Goal: Information Seeking & Learning: Learn about a topic

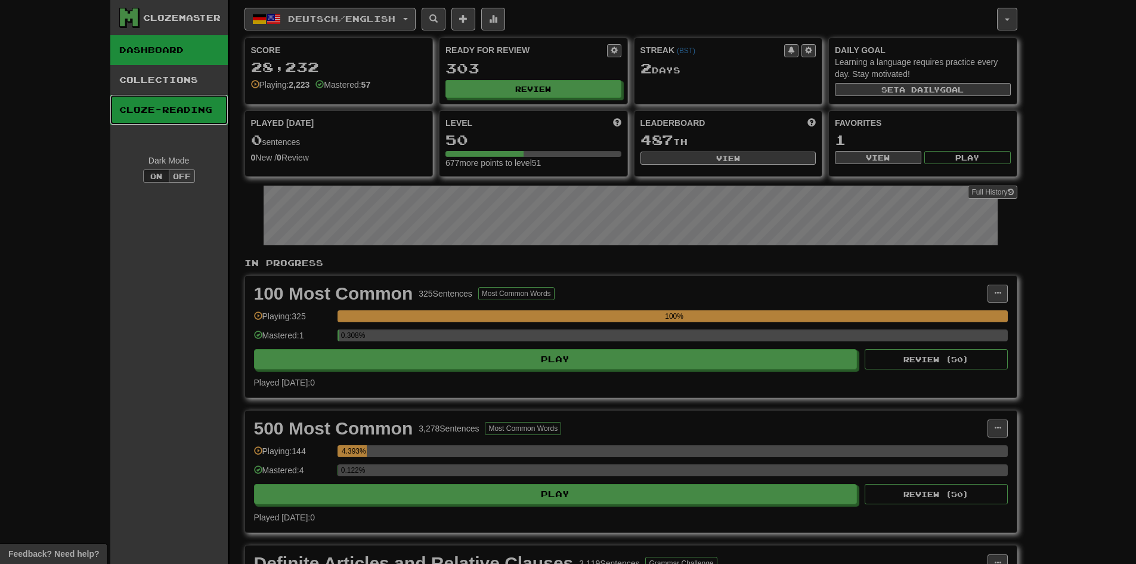
click at [203, 96] on link "Cloze-Reading" at bounding box center [168, 110] width 117 height 30
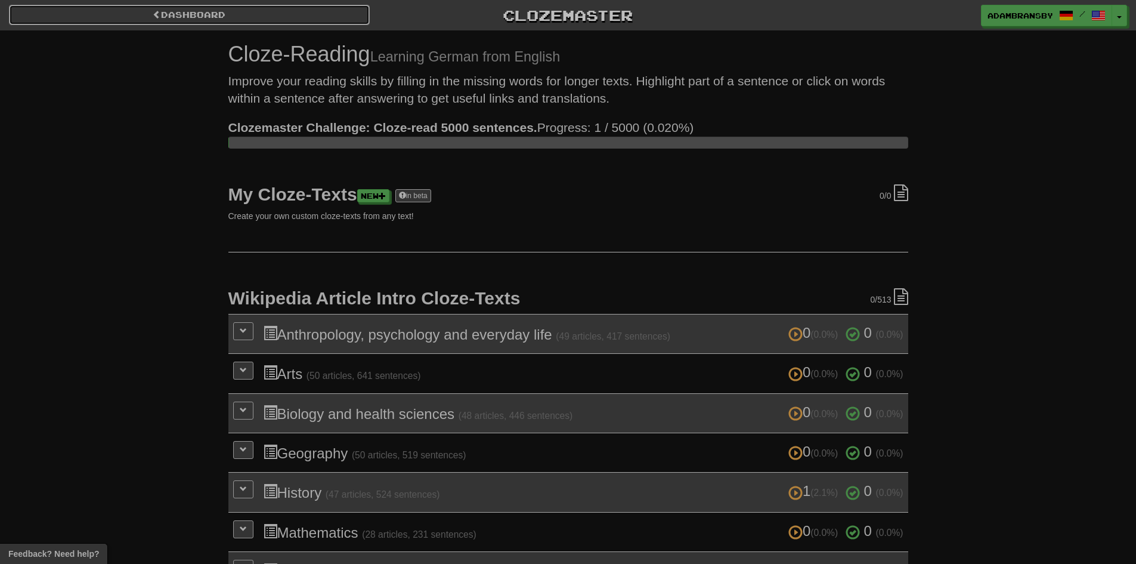
click at [216, 8] on link "Dashboard" at bounding box center [189, 15] width 361 height 20
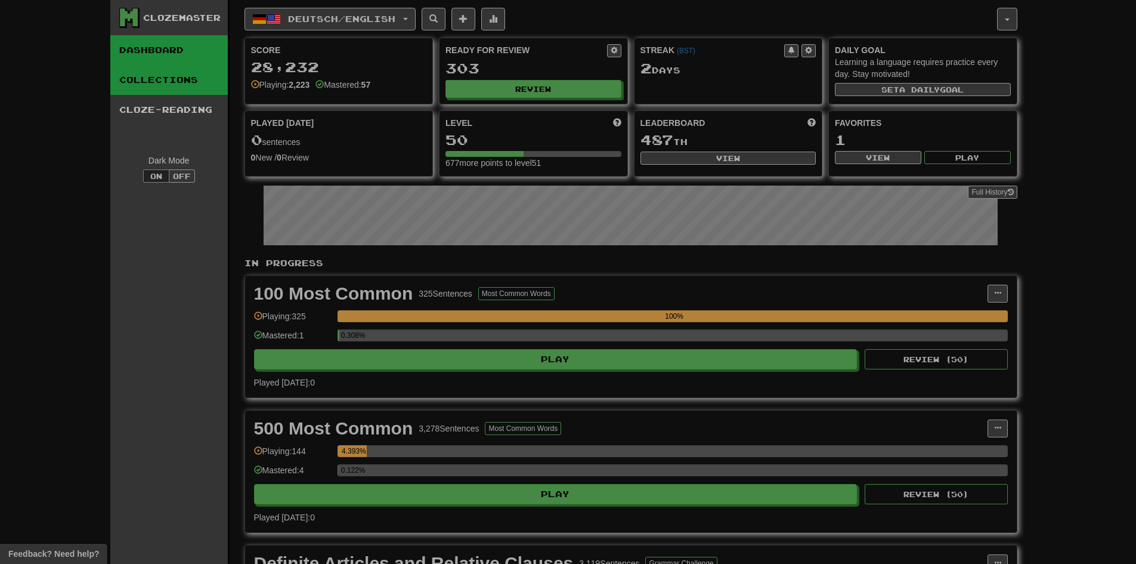
click at [198, 83] on link "Collections" at bounding box center [168, 80] width 117 height 30
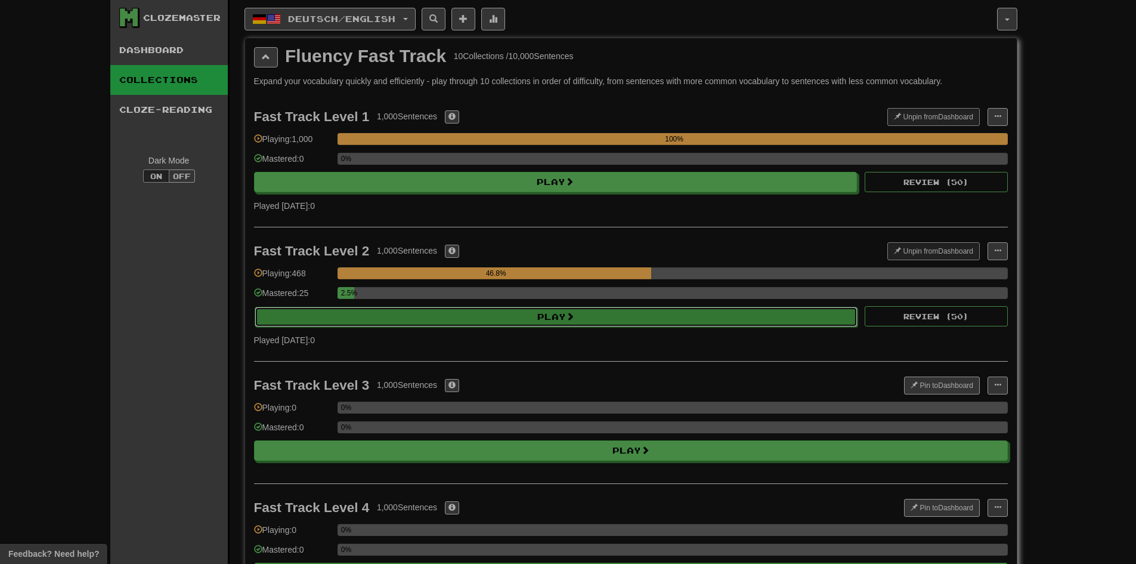
click at [441, 307] on button "Play" at bounding box center [556, 317] width 603 height 20
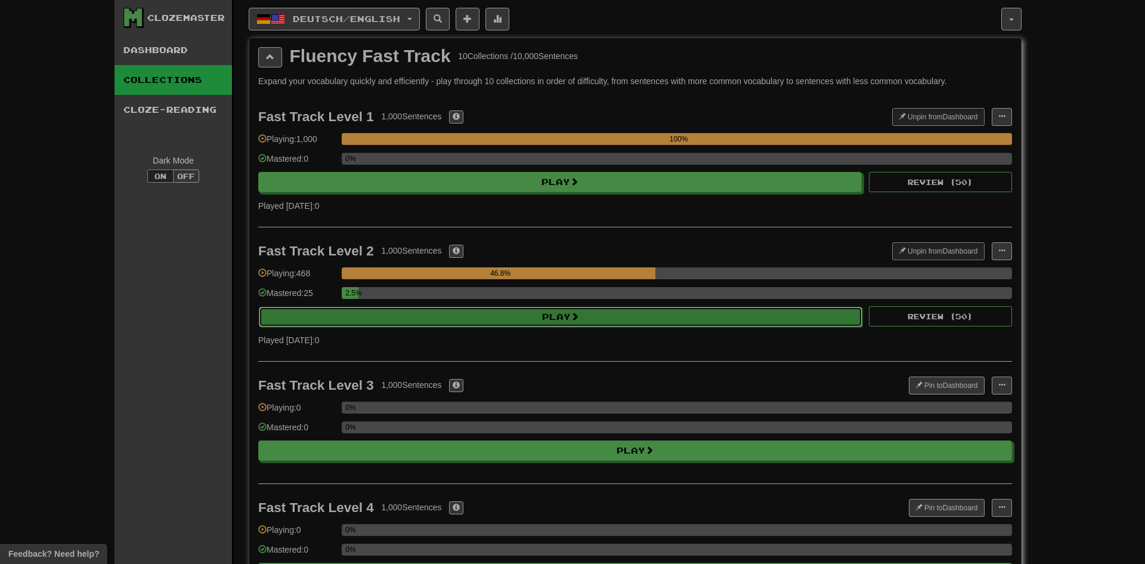
select select "********"
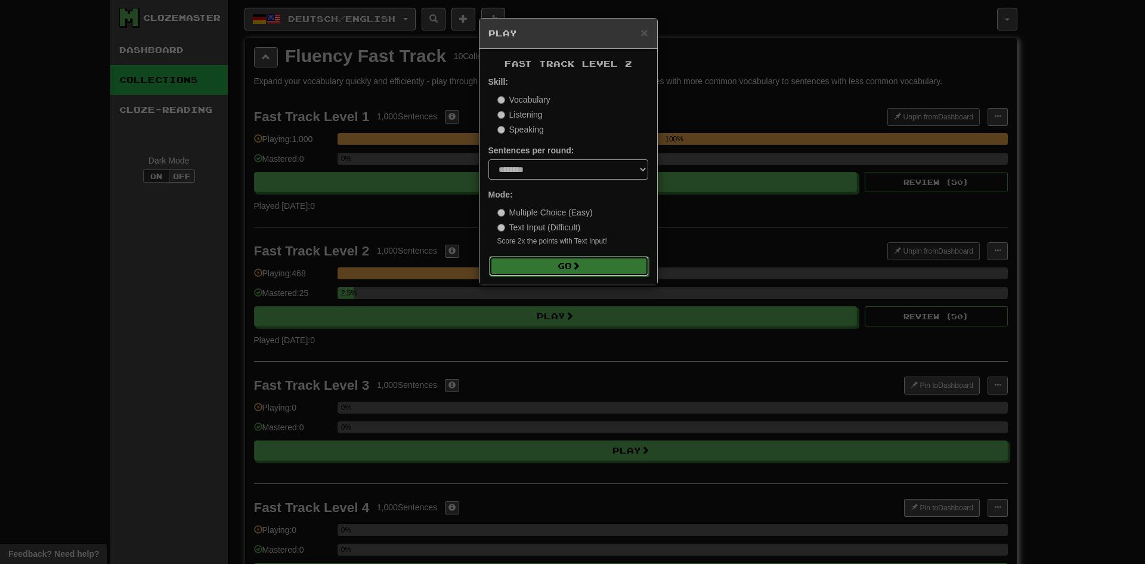
click at [580, 271] on button "Go" at bounding box center [569, 266] width 160 height 20
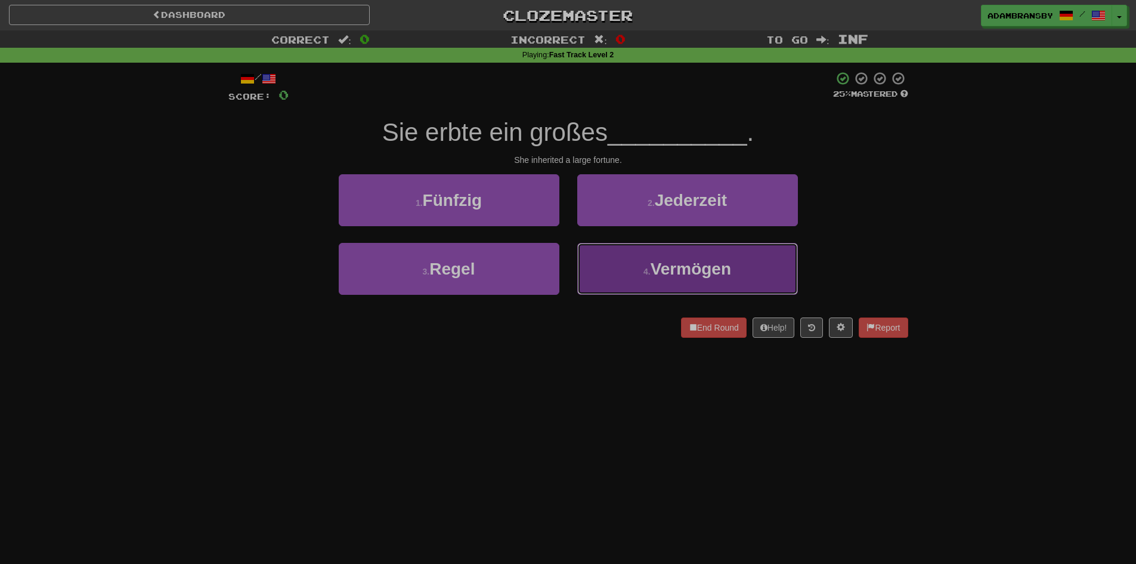
click at [611, 271] on button "4 . Vermögen" at bounding box center [687, 269] width 221 height 52
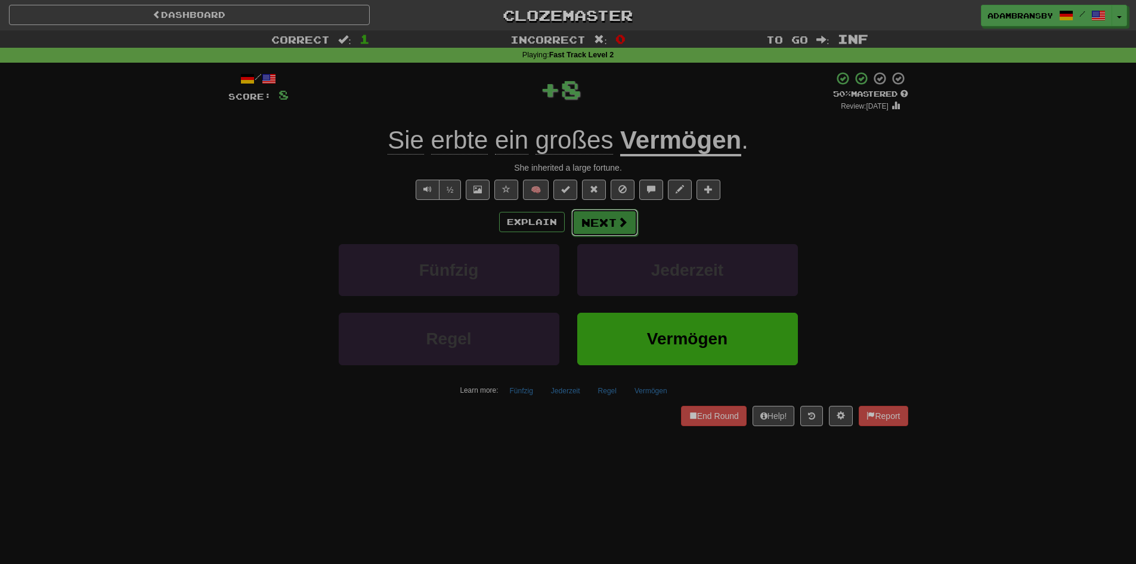
click at [608, 229] on button "Next" at bounding box center [604, 222] width 67 height 27
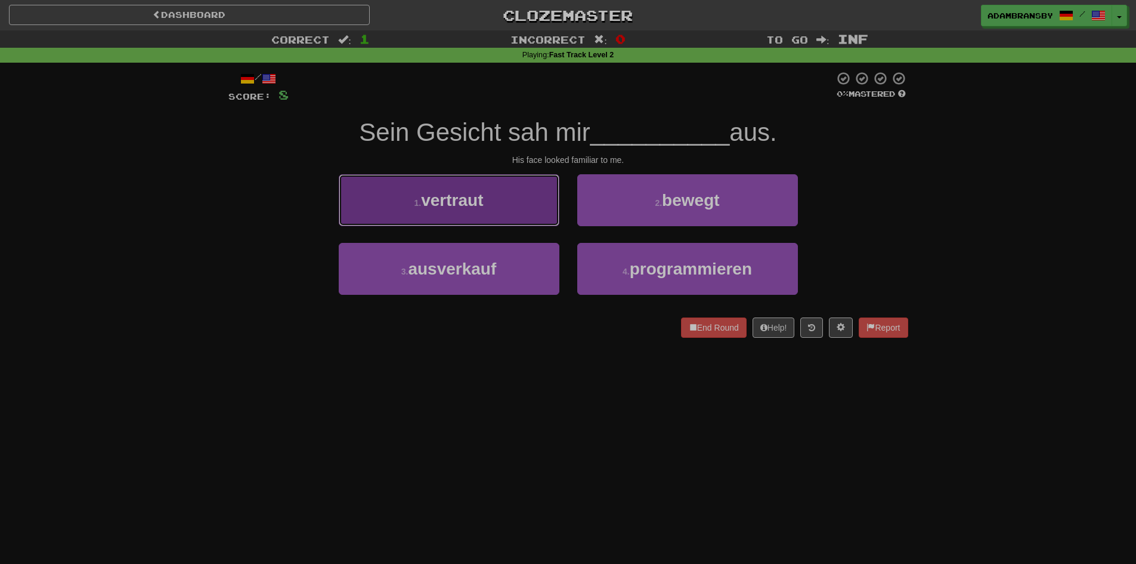
click at [483, 194] on span "vertraut" at bounding box center [452, 200] width 62 height 18
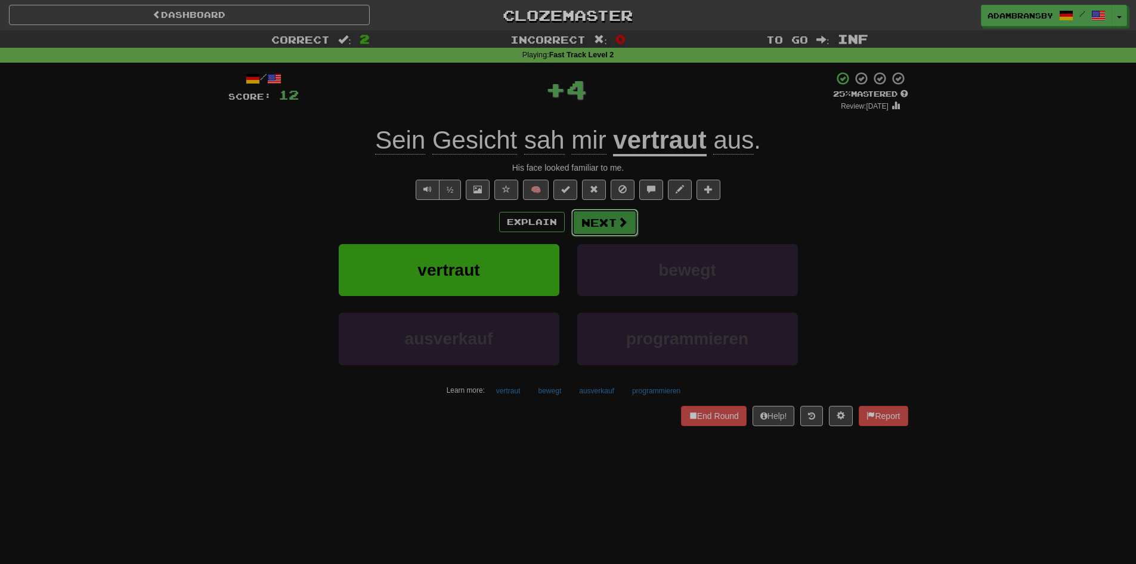
click at [624, 232] on button "Next" at bounding box center [604, 222] width 67 height 27
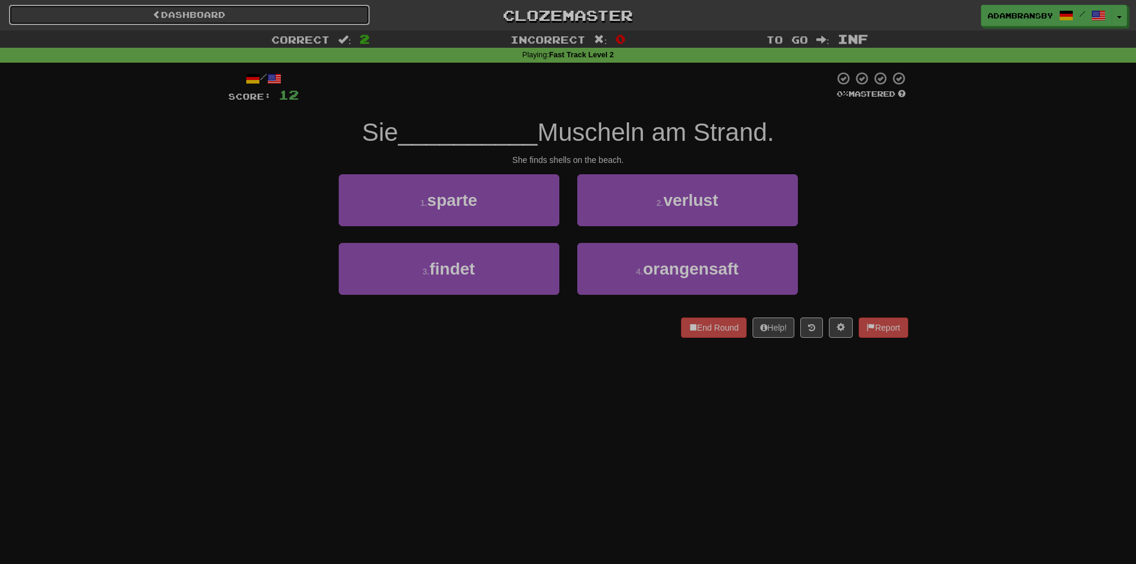
click at [284, 21] on link "Dashboard" at bounding box center [189, 15] width 361 height 20
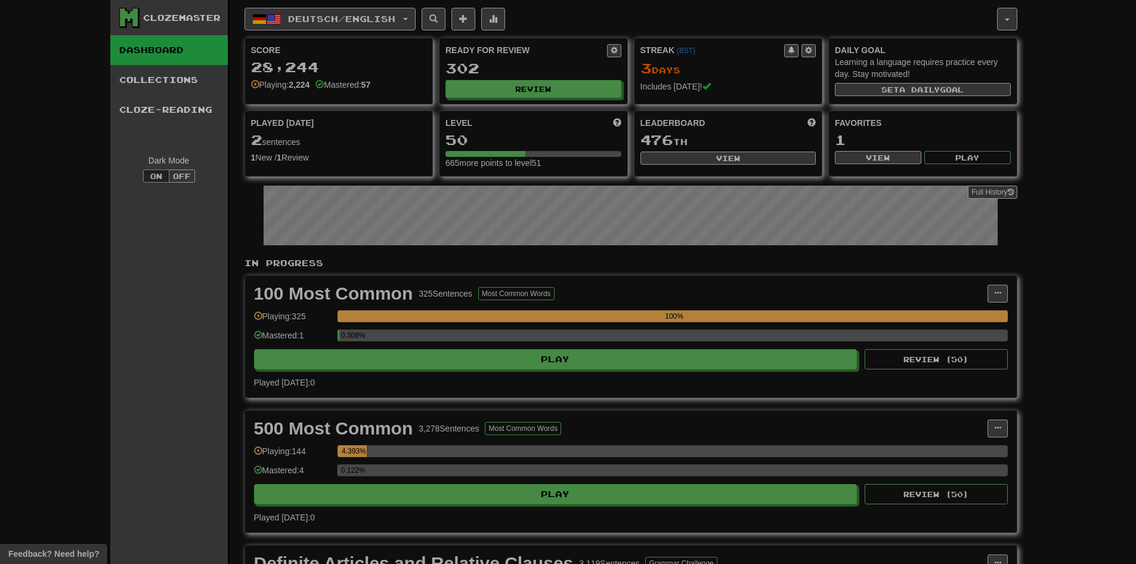
click at [369, 24] on button "Deutsch / English" at bounding box center [329, 19] width 171 height 23
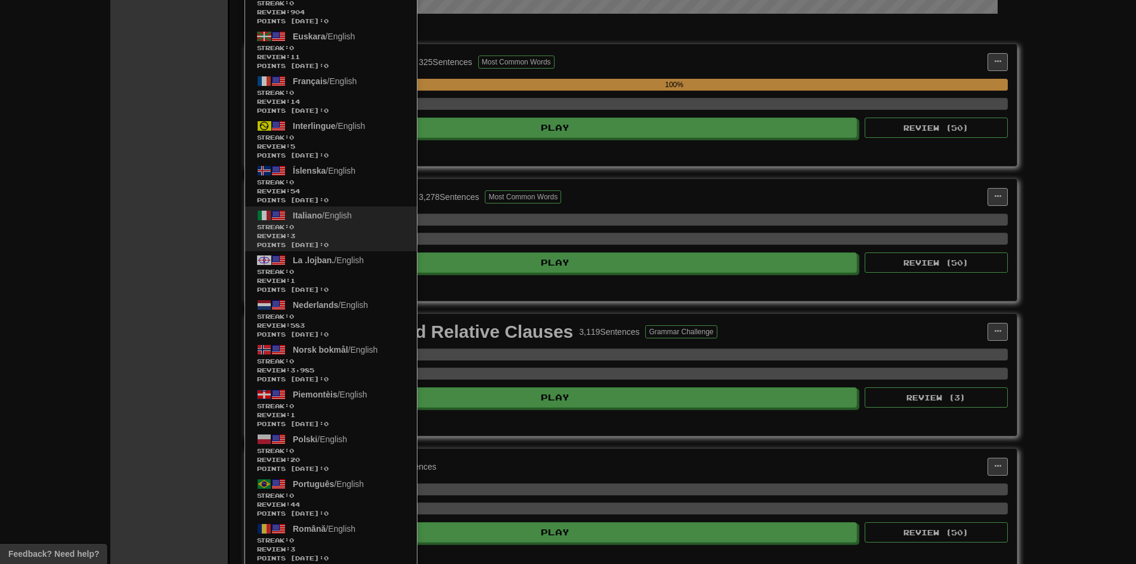
scroll to position [239, 0]
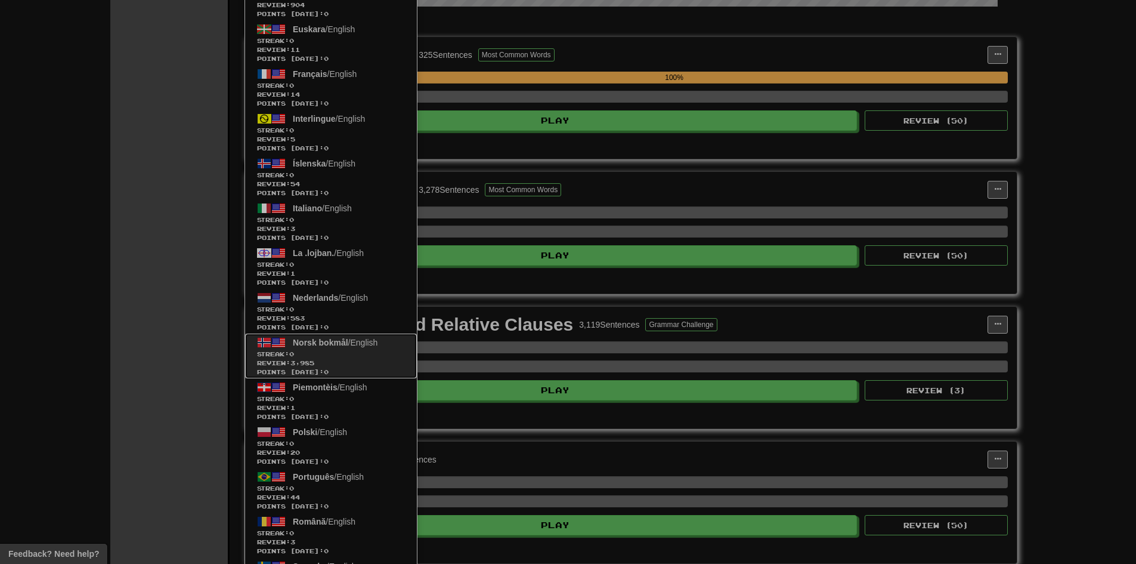
click at [350, 357] on span "Streak: 0" at bounding box center [331, 353] width 148 height 9
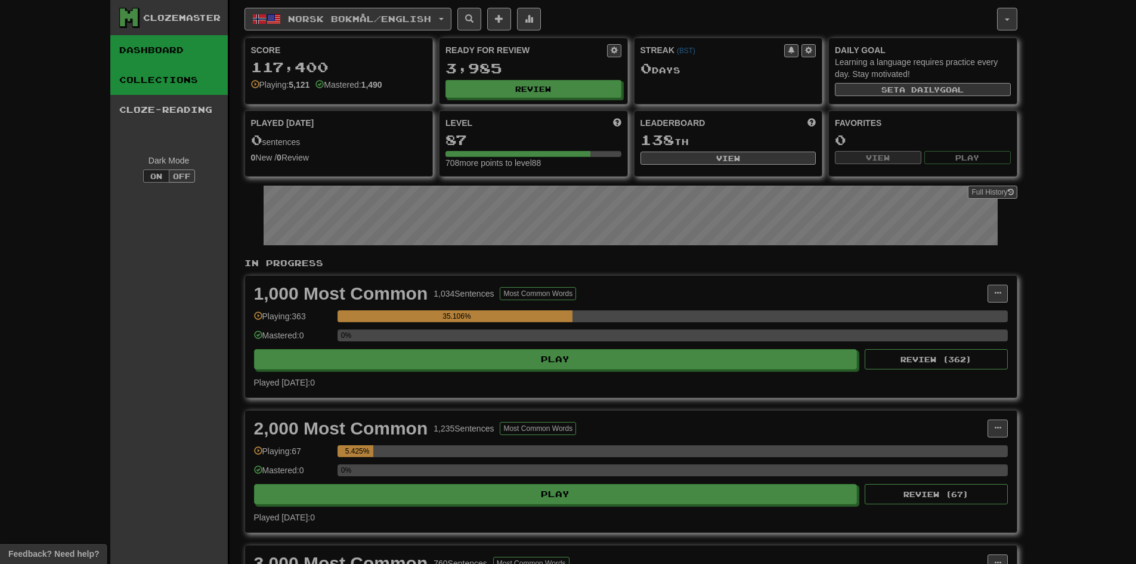
click at [209, 74] on link "Collections" at bounding box center [168, 80] width 117 height 30
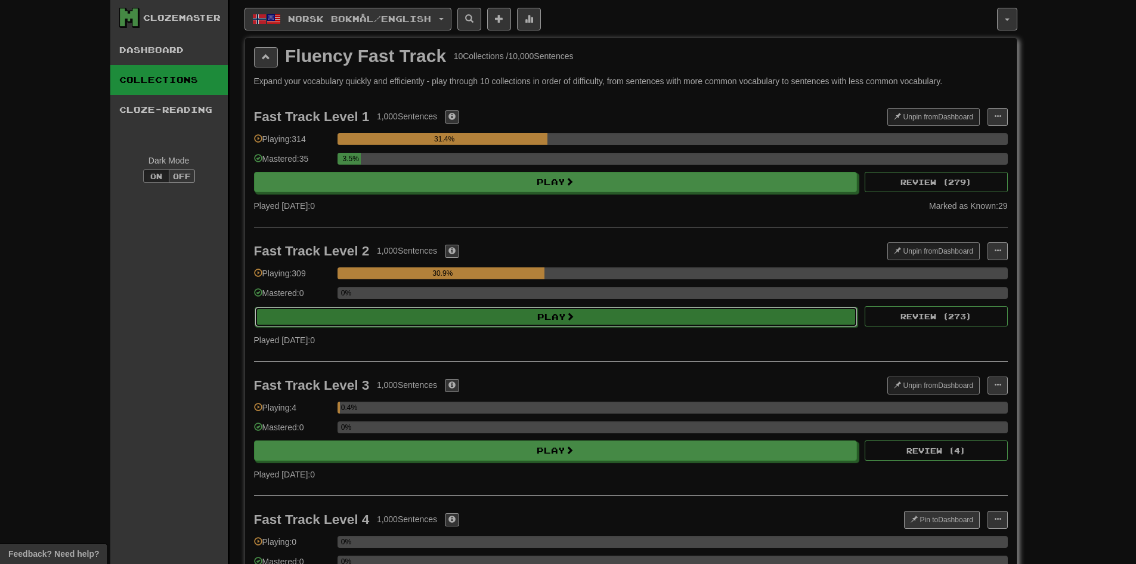
click at [487, 324] on button "Play" at bounding box center [556, 317] width 603 height 20
select select "********"
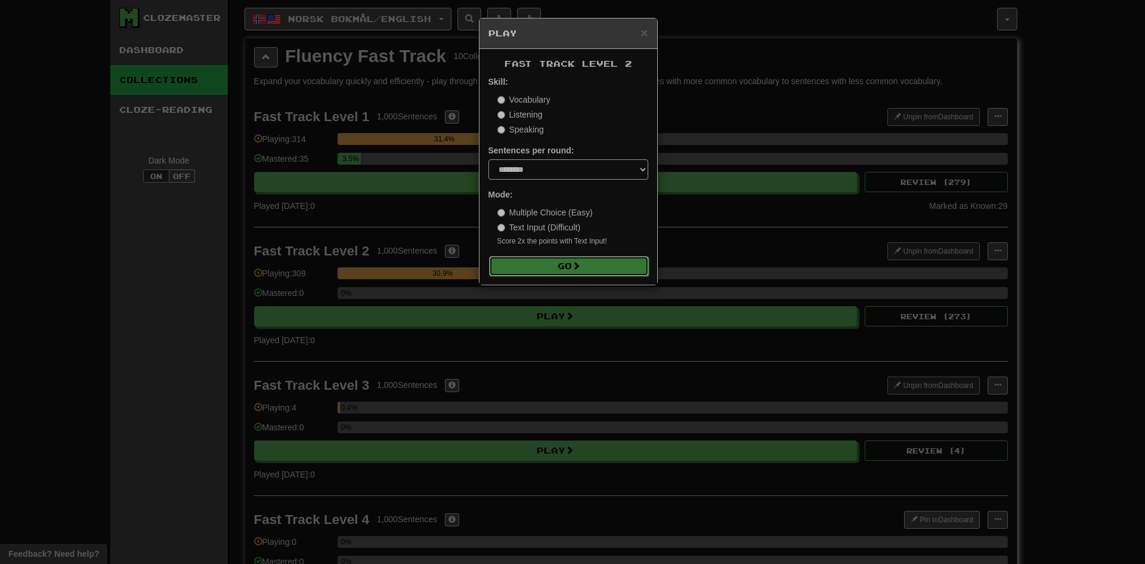
click at [515, 265] on button "Go" at bounding box center [569, 266] width 160 height 20
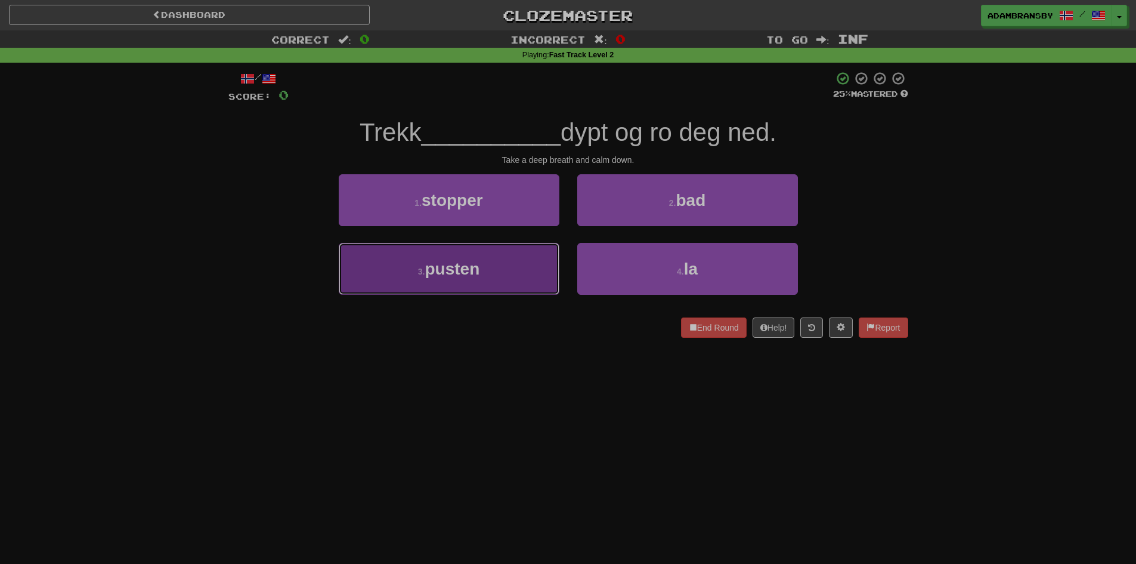
click at [525, 273] on button "3 . pusten" at bounding box center [449, 269] width 221 height 52
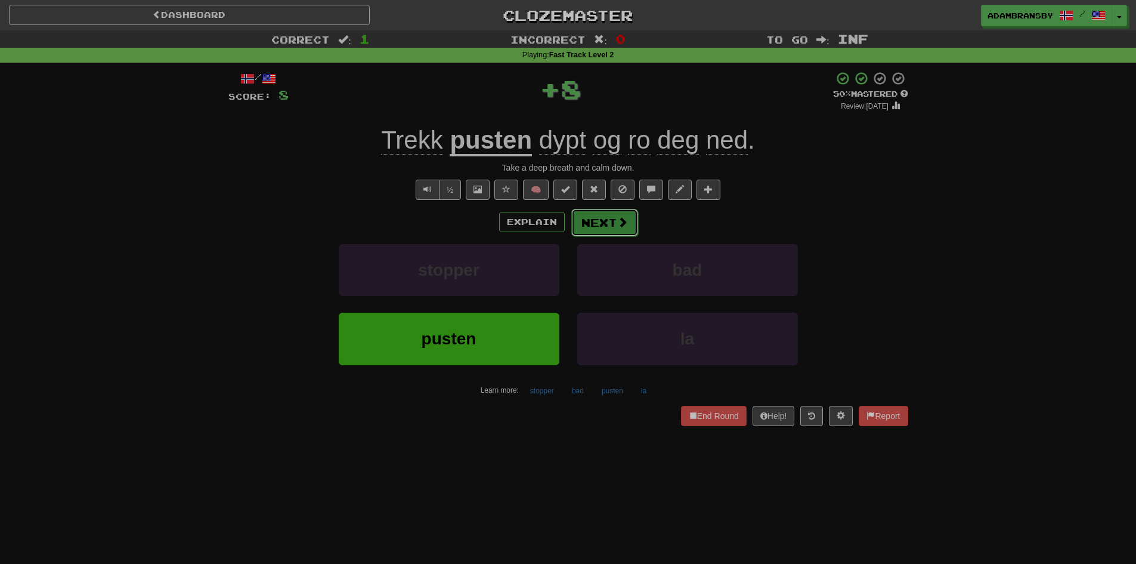
click at [610, 229] on button "Next" at bounding box center [604, 222] width 67 height 27
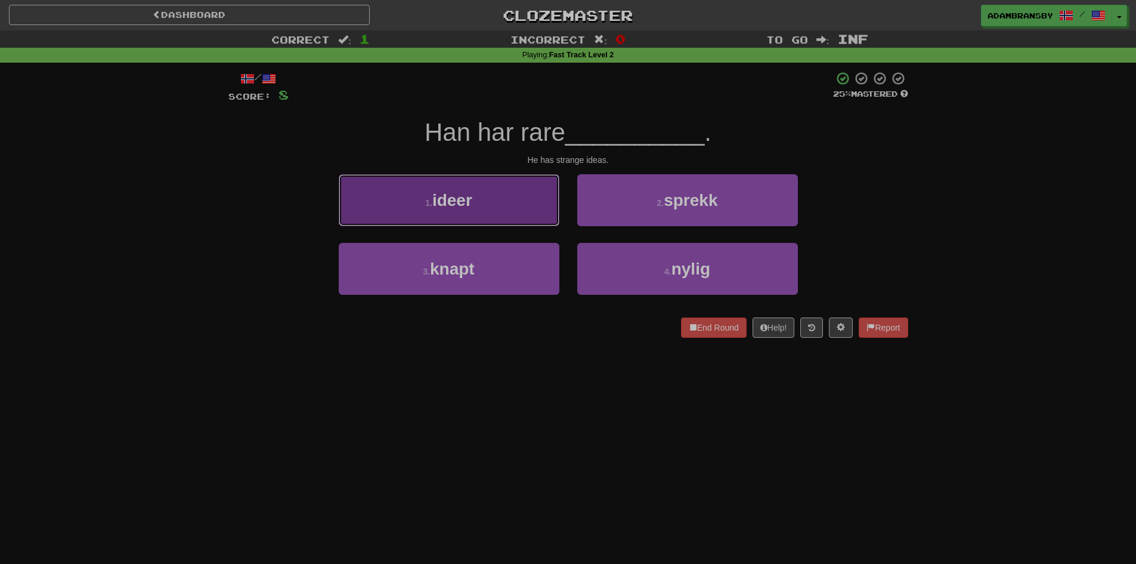
click at [510, 205] on button "1 . ideer" at bounding box center [449, 200] width 221 height 52
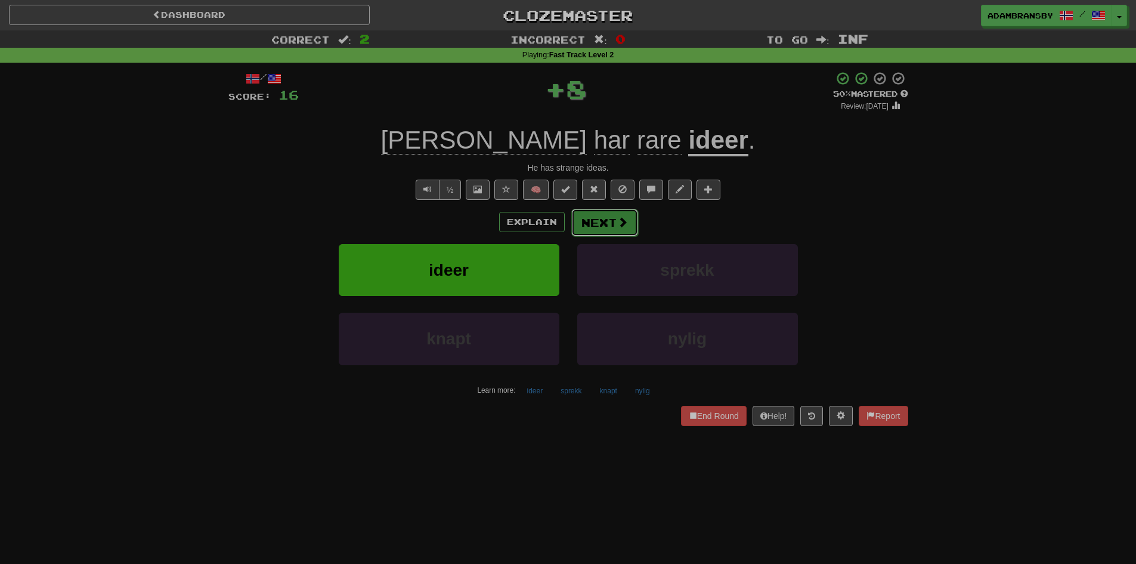
click at [618, 222] on span at bounding box center [622, 221] width 11 height 11
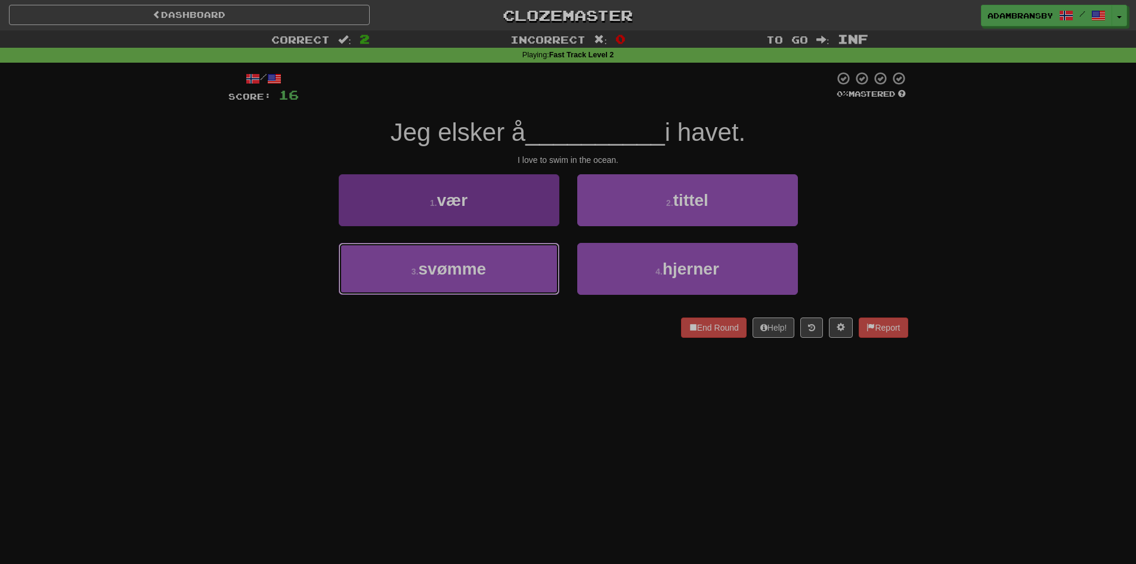
click at [525, 256] on button "3 . svømme" at bounding box center [449, 269] width 221 height 52
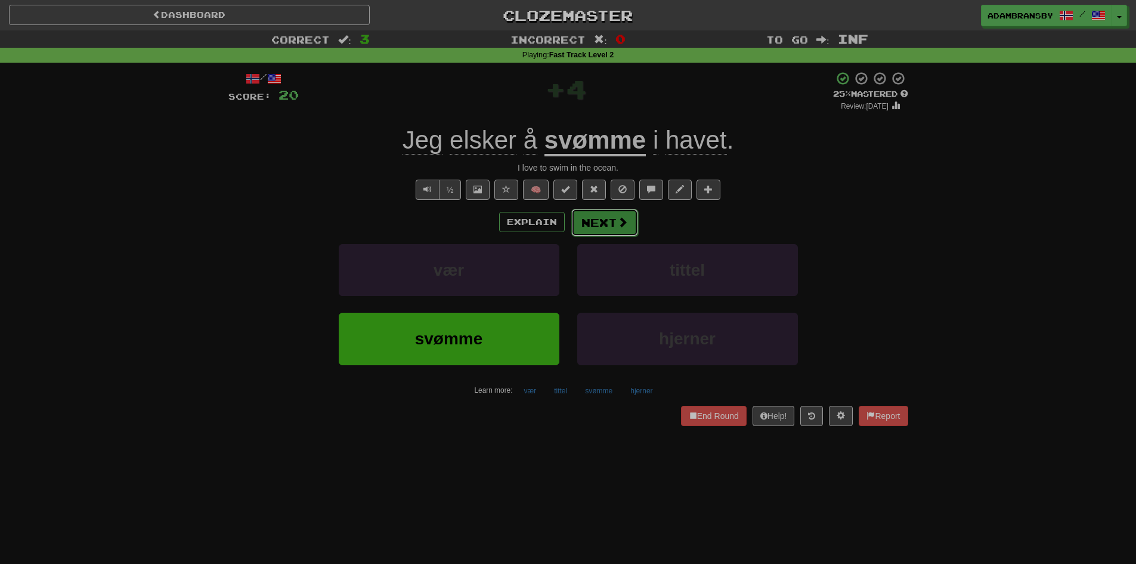
click at [605, 218] on button "Next" at bounding box center [604, 222] width 67 height 27
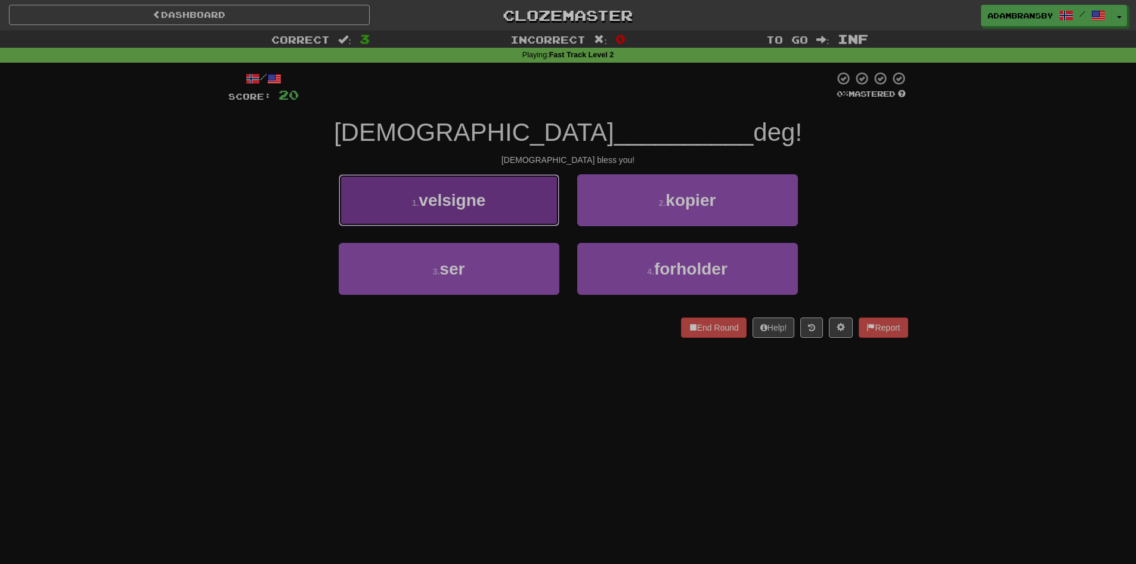
click at [516, 200] on button "1 . velsigne" at bounding box center [449, 200] width 221 height 52
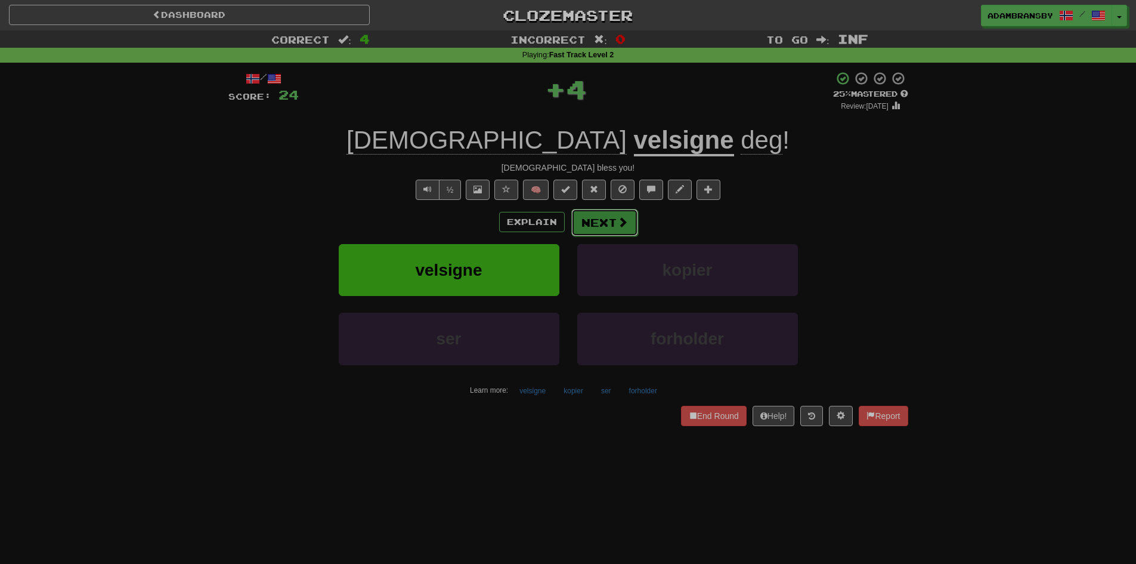
click at [611, 225] on button "Next" at bounding box center [604, 222] width 67 height 27
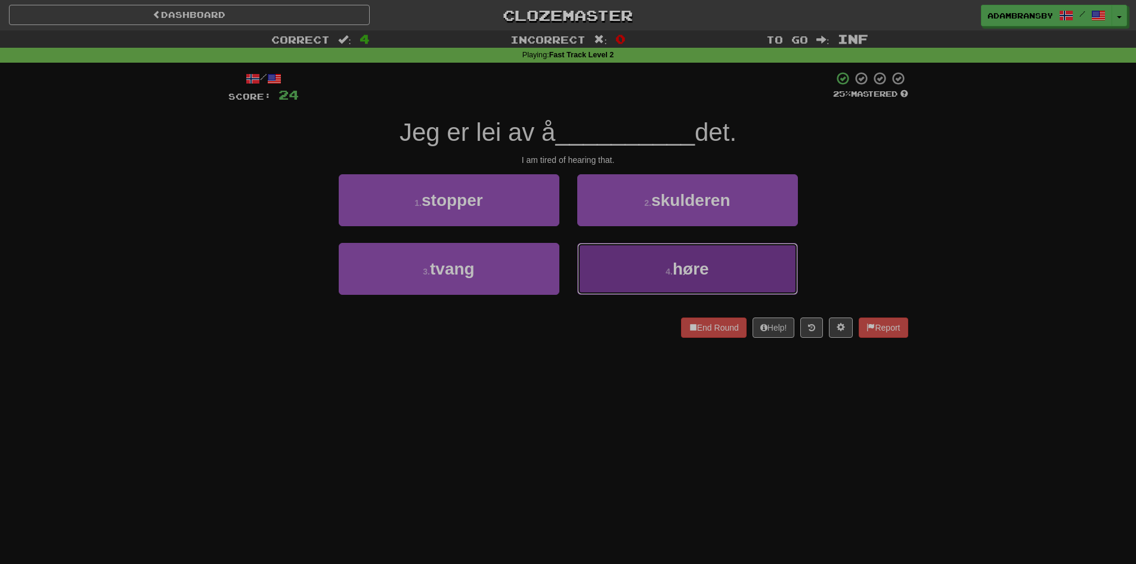
click at [618, 260] on button "4 . høre" at bounding box center [687, 269] width 221 height 52
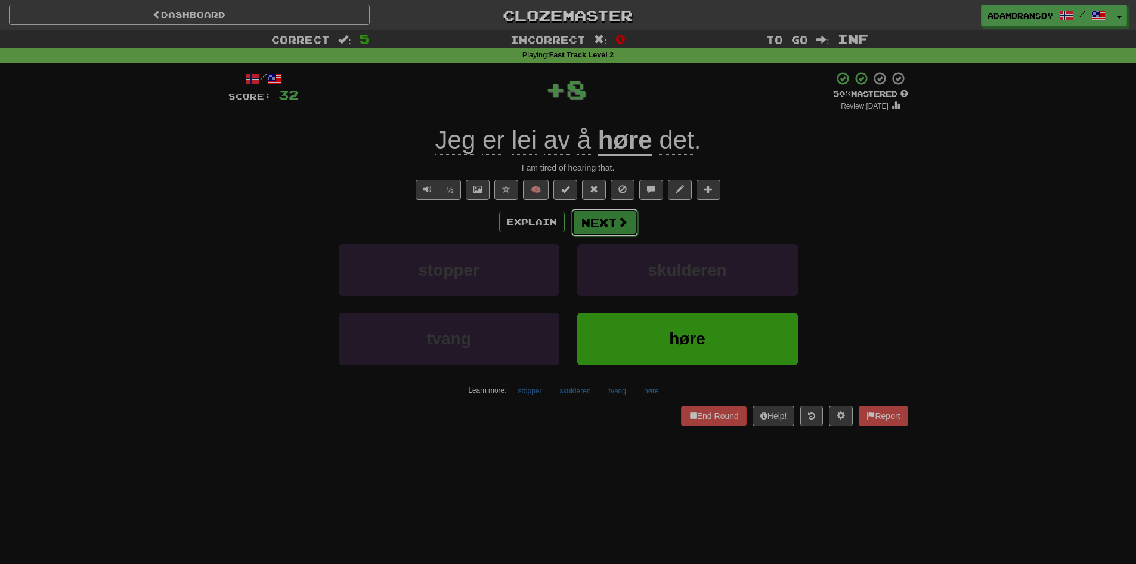
click at [615, 214] on button "Next" at bounding box center [604, 222] width 67 height 27
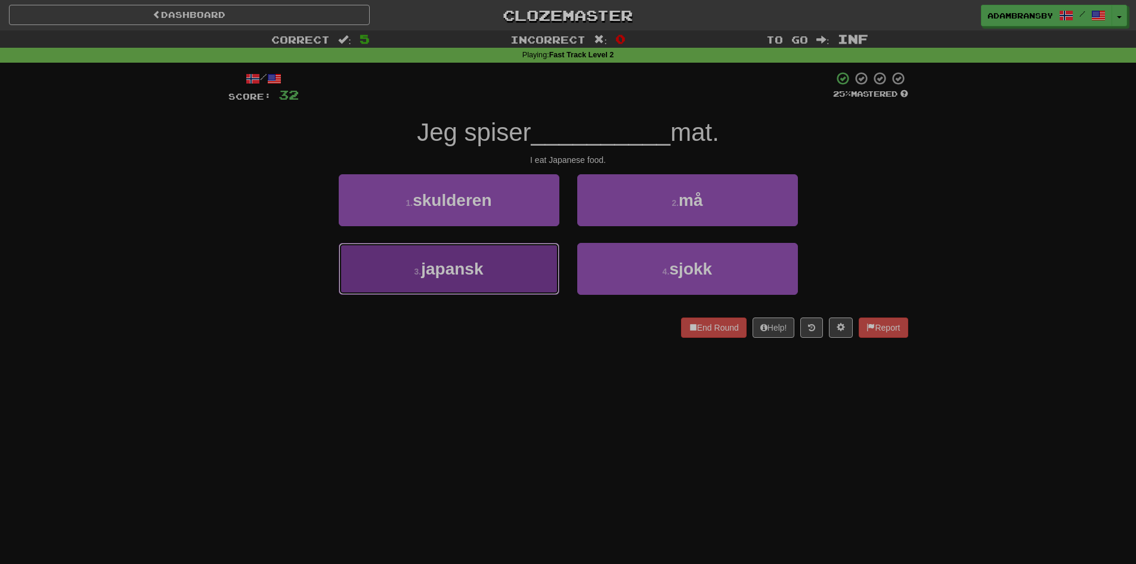
click at [534, 253] on button "3 . japansk" at bounding box center [449, 269] width 221 height 52
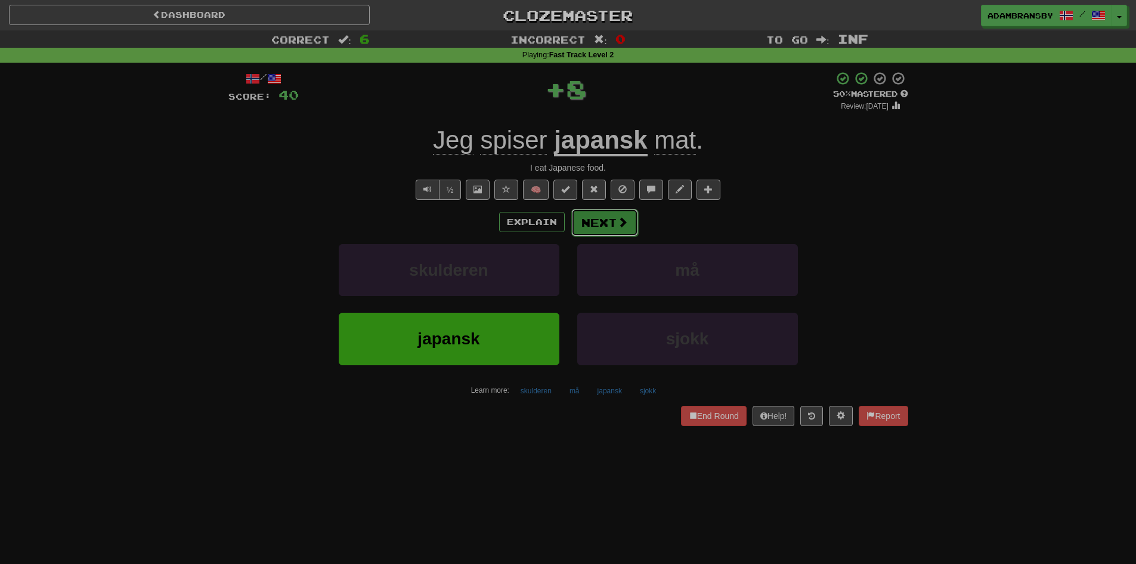
click at [618, 226] on span at bounding box center [622, 221] width 11 height 11
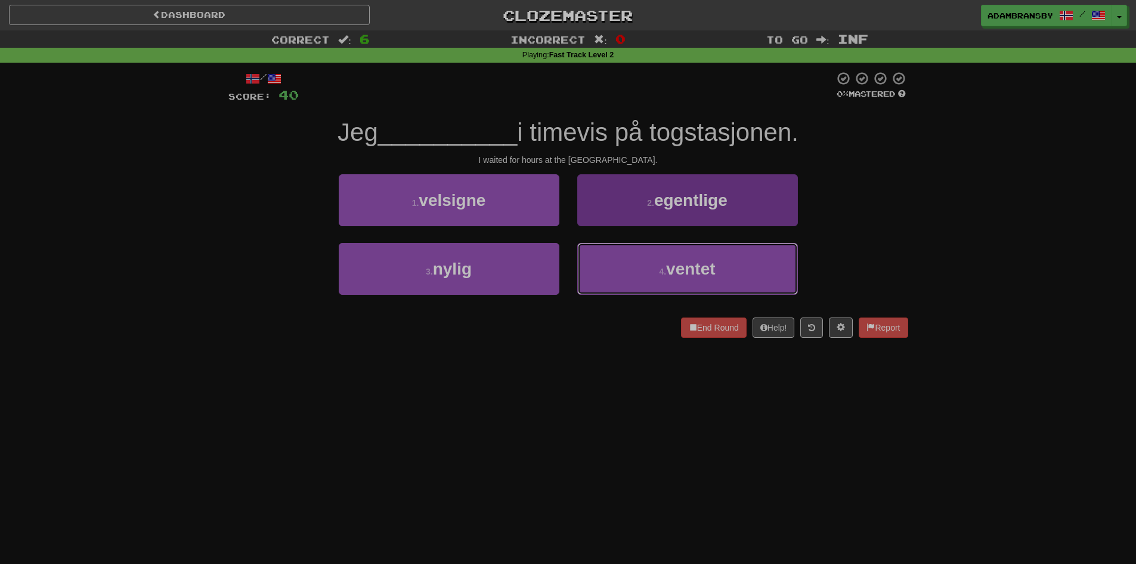
drag, startPoint x: 699, startPoint y: 280, endPoint x: 633, endPoint y: 252, distance: 71.7
click at [700, 280] on button "4 . ventet" at bounding box center [687, 269] width 221 height 52
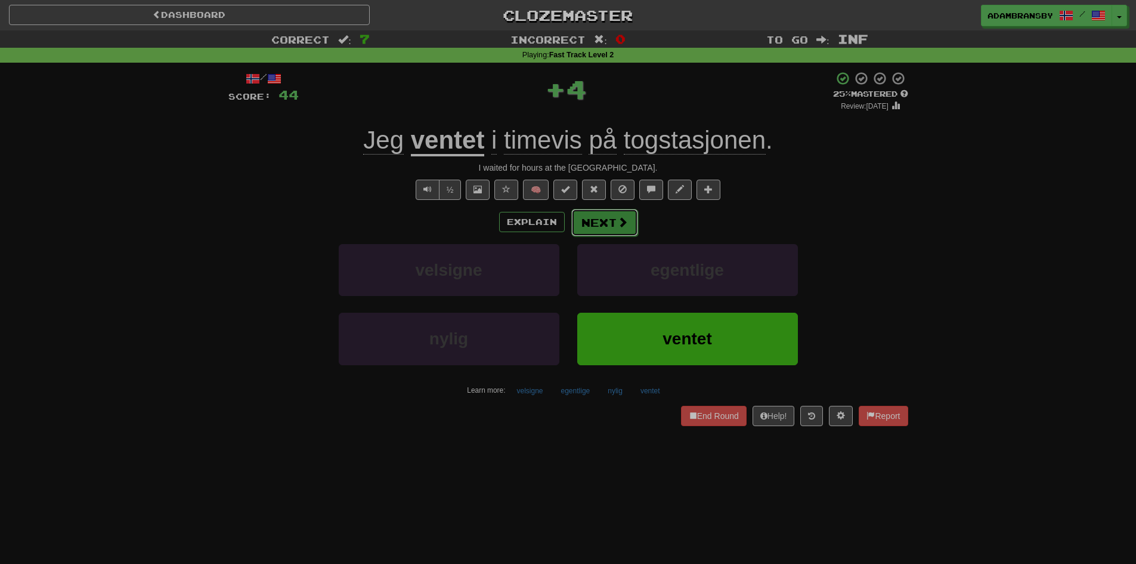
click at [602, 221] on button "Next" at bounding box center [604, 222] width 67 height 27
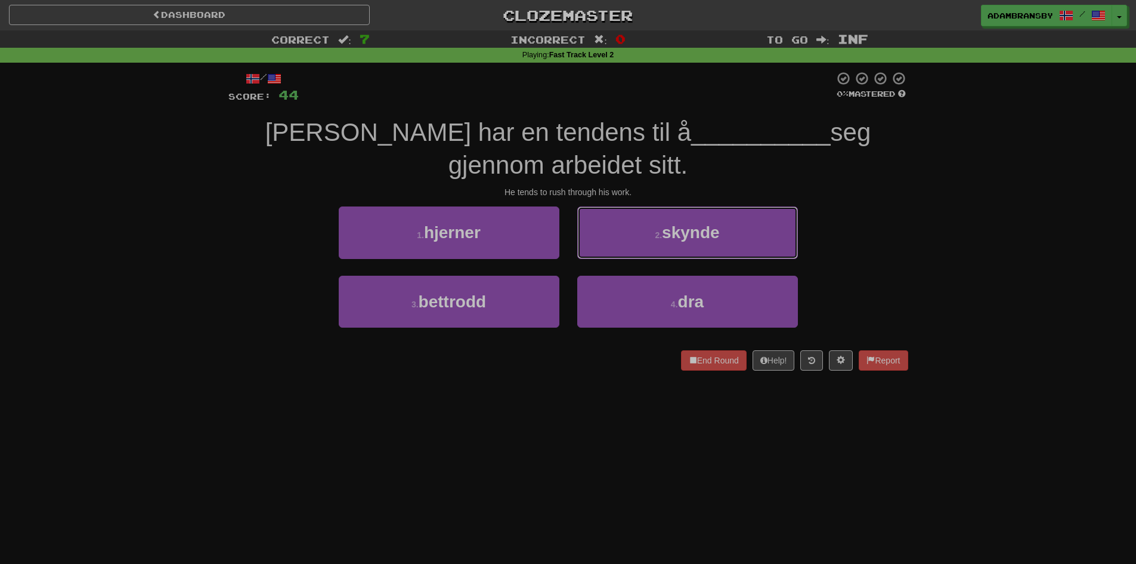
click at [636, 234] on button "2 . skynde" at bounding box center [687, 232] width 221 height 52
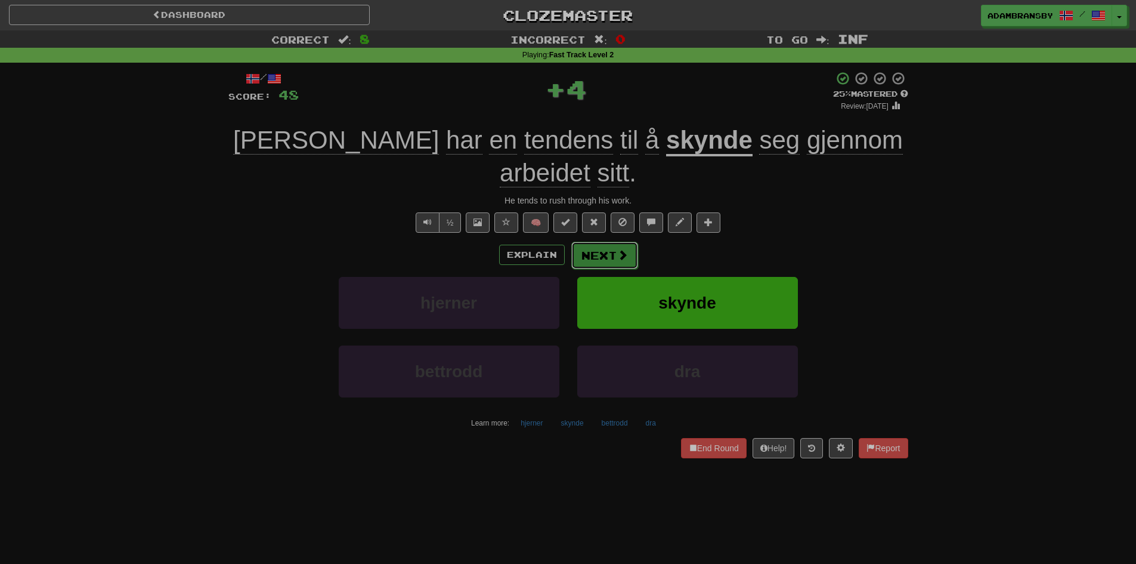
click at [600, 242] on button "Next" at bounding box center [604, 255] width 67 height 27
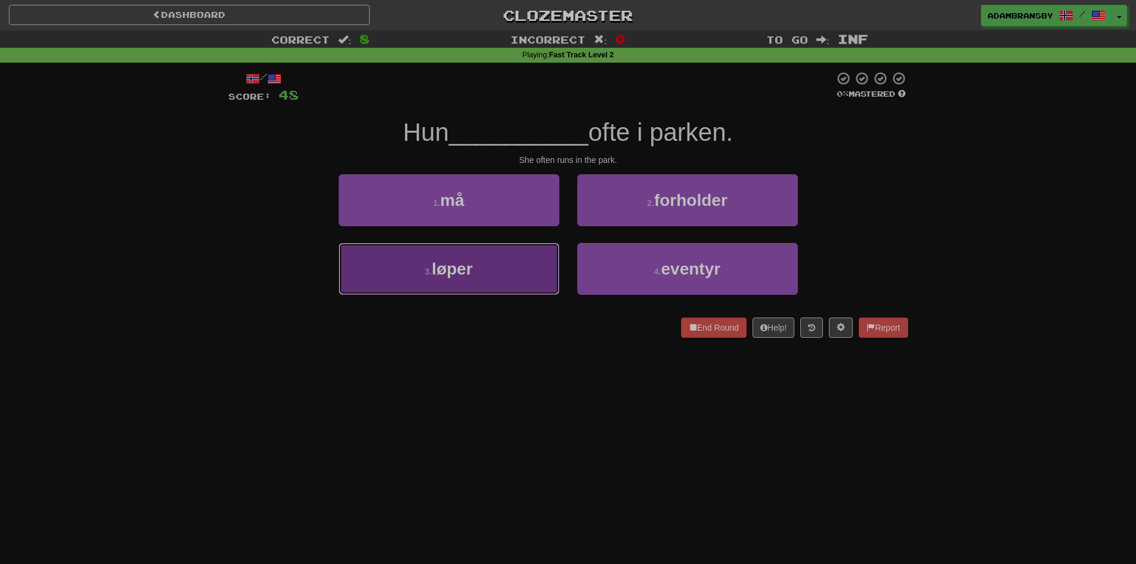
click at [524, 278] on button "3 . løper" at bounding box center [449, 269] width 221 height 52
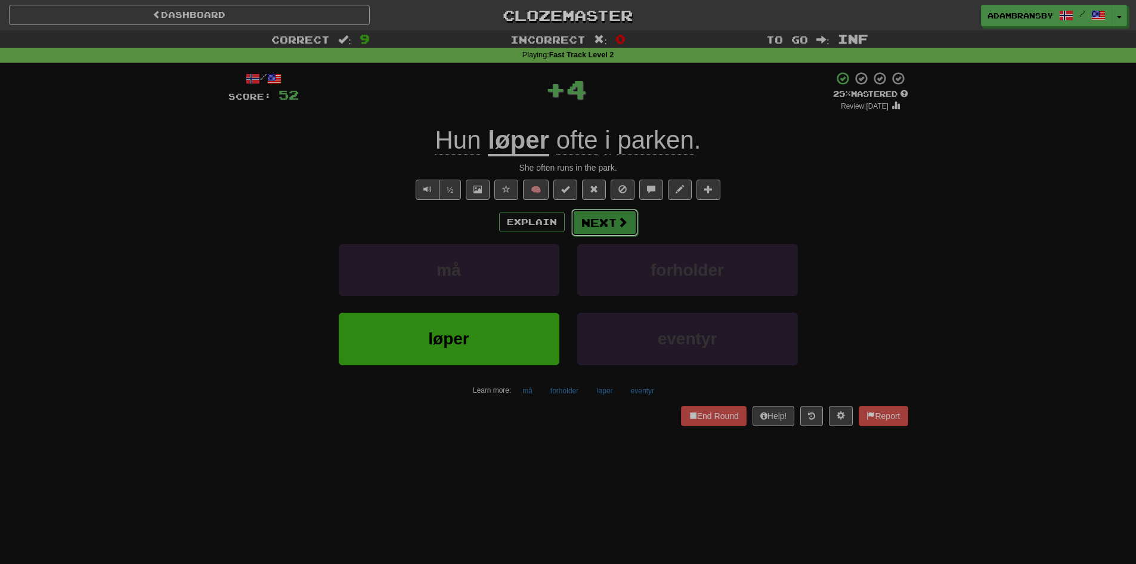
click at [605, 230] on button "Next" at bounding box center [604, 222] width 67 height 27
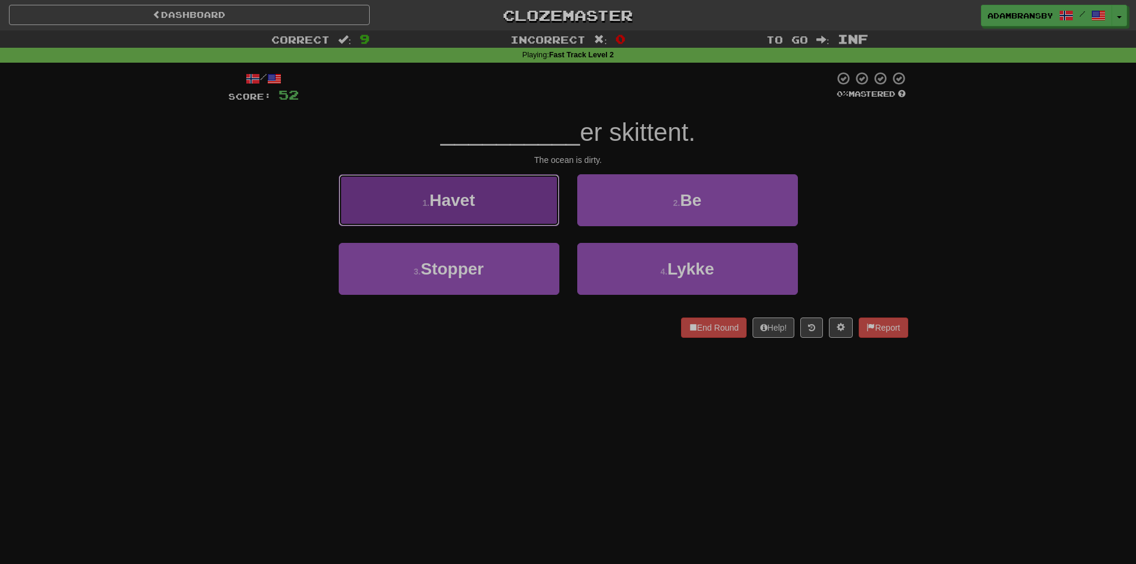
click at [531, 203] on button "1 . Havet" at bounding box center [449, 200] width 221 height 52
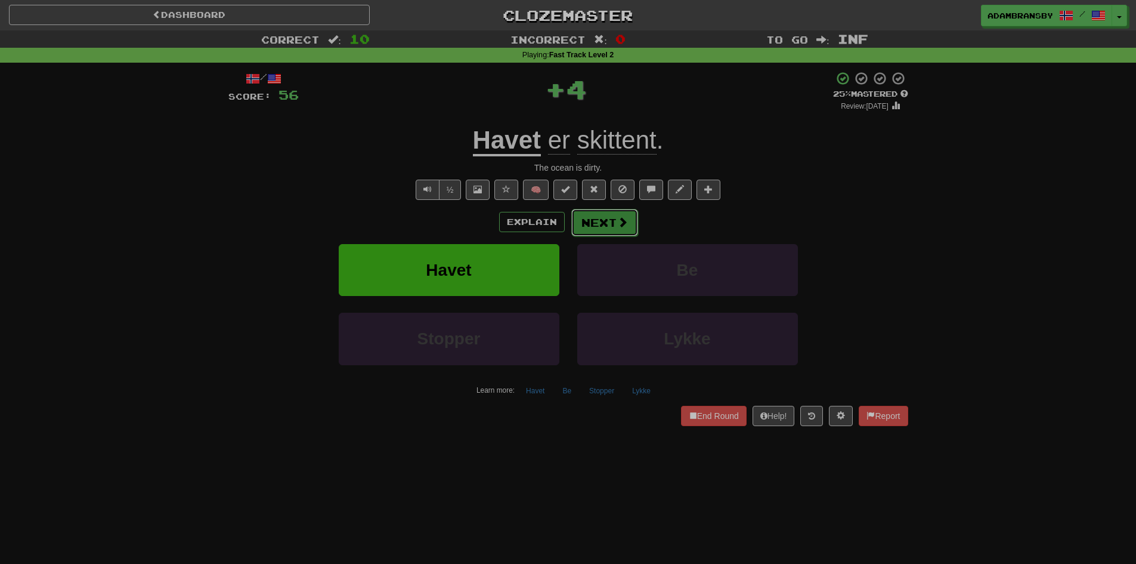
click at [617, 224] on span at bounding box center [622, 221] width 11 height 11
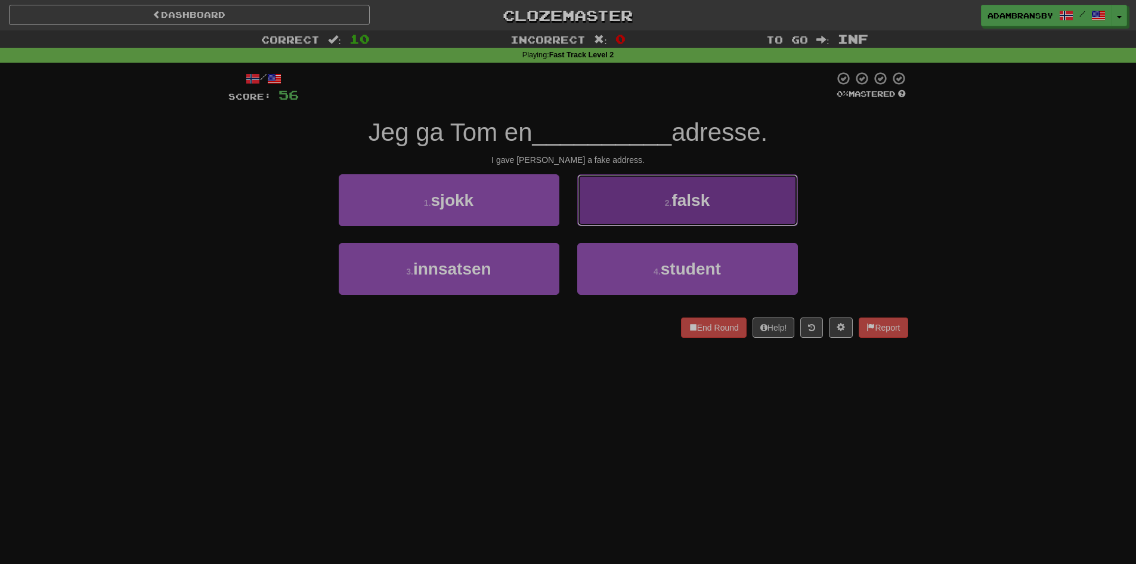
click at [636, 215] on button "2 . falsk" at bounding box center [687, 200] width 221 height 52
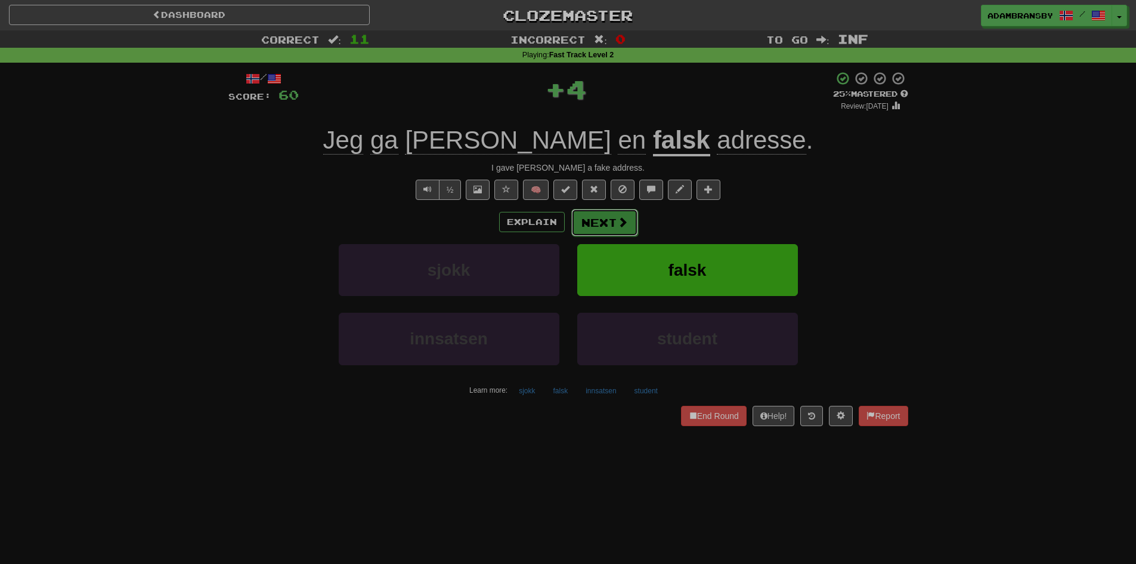
click at [617, 217] on span at bounding box center [622, 221] width 11 height 11
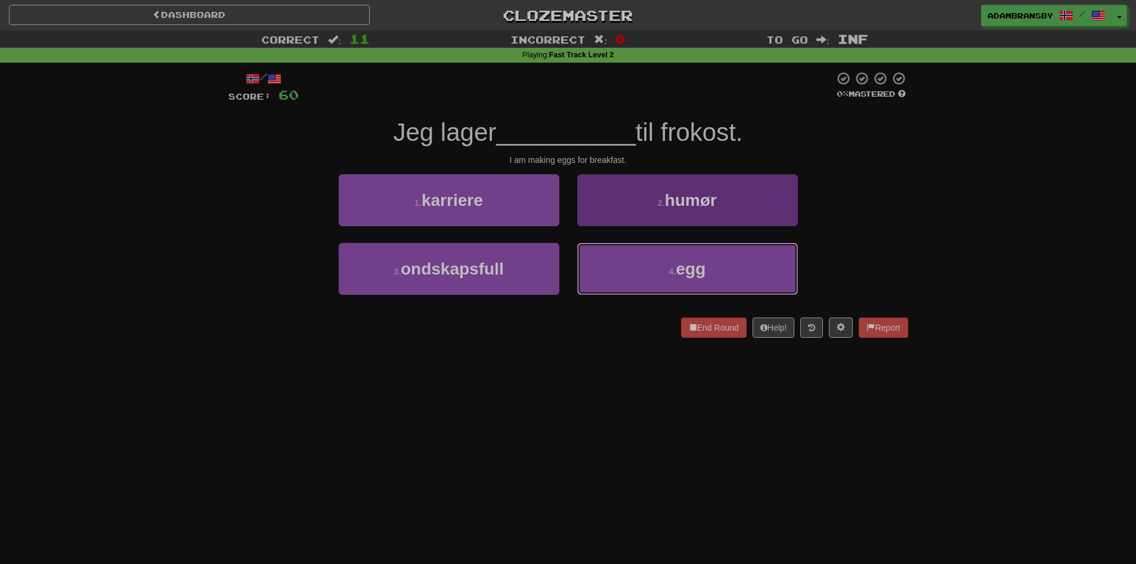
click at [643, 263] on button "4 . egg" at bounding box center [687, 269] width 221 height 52
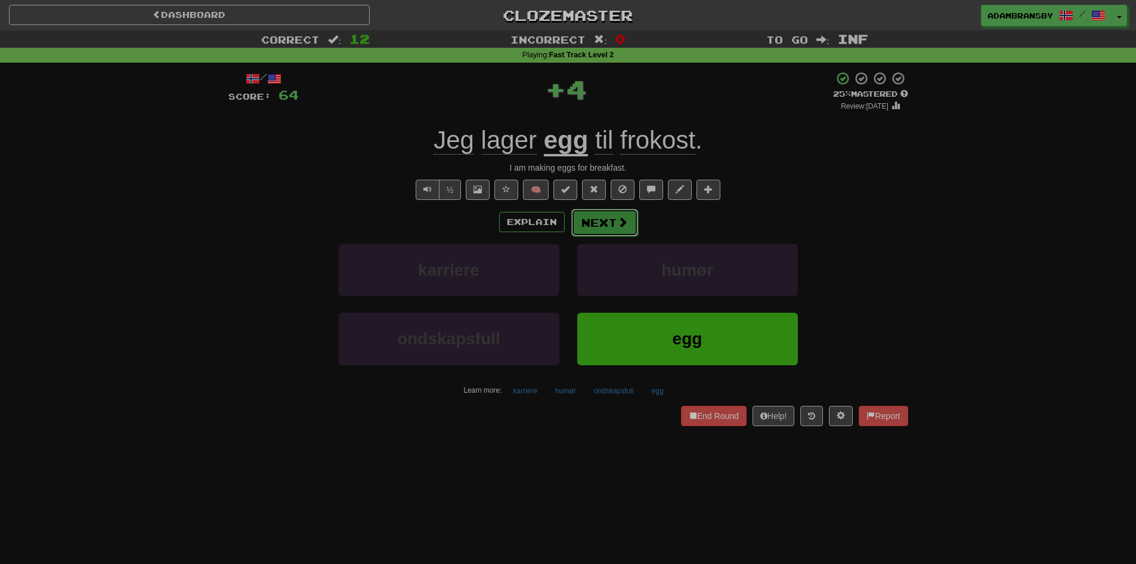
click at [606, 211] on button "Next" at bounding box center [604, 222] width 67 height 27
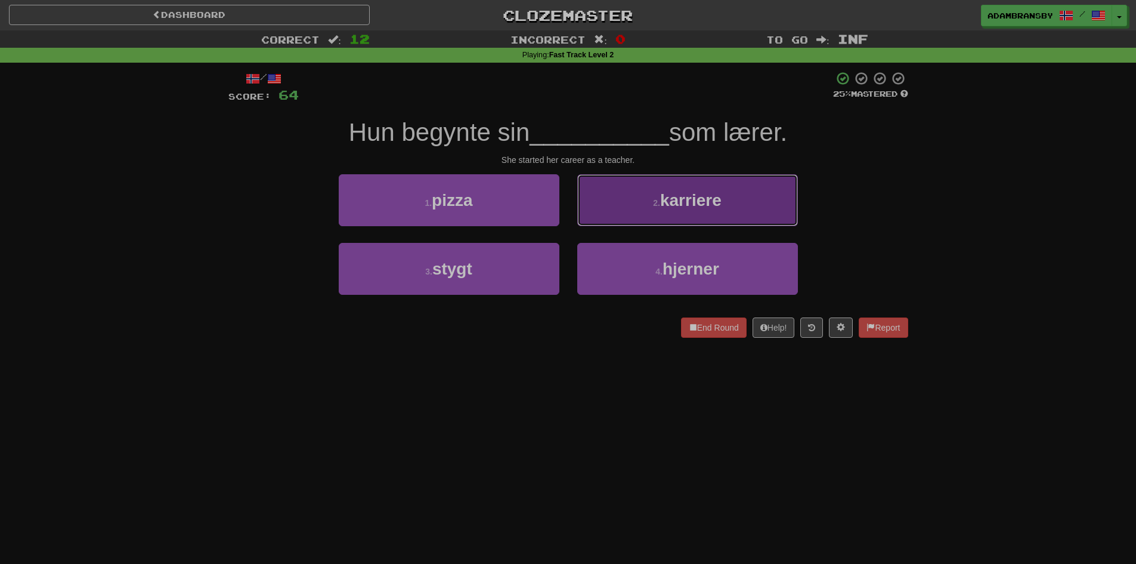
click at [626, 200] on button "2 . karriere" at bounding box center [687, 200] width 221 height 52
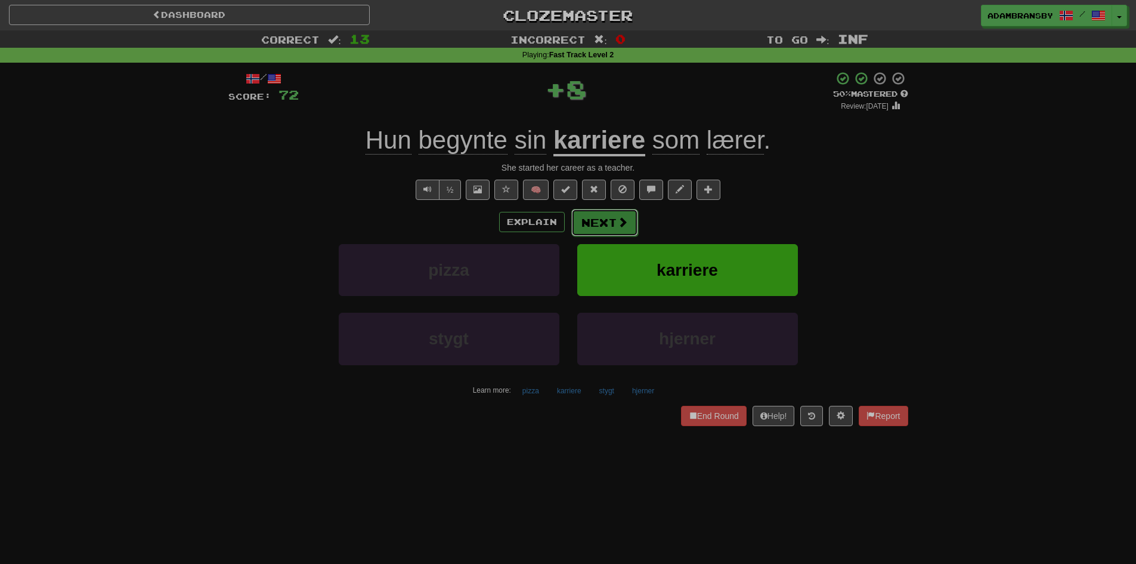
click at [621, 214] on button "Next" at bounding box center [604, 222] width 67 height 27
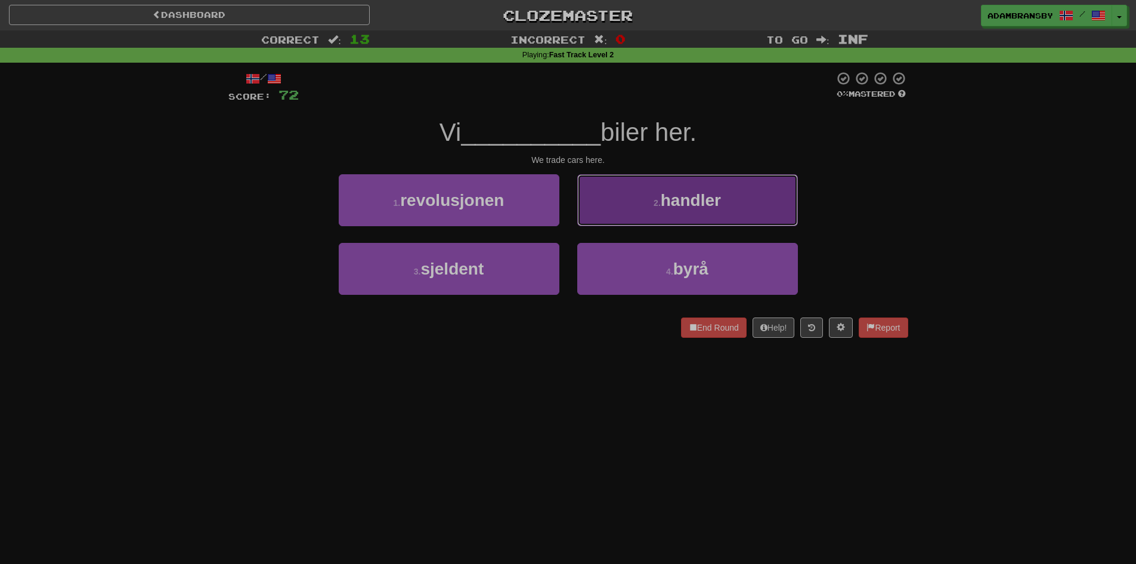
click at [639, 208] on button "2 . handler" at bounding box center [687, 200] width 221 height 52
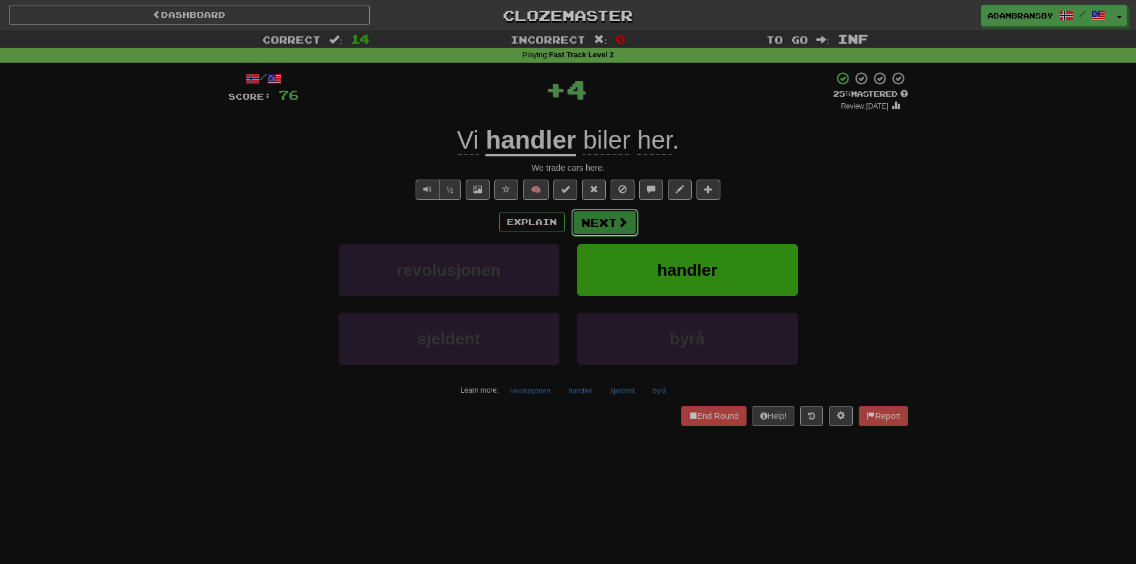
click at [618, 213] on button "Next" at bounding box center [604, 222] width 67 height 27
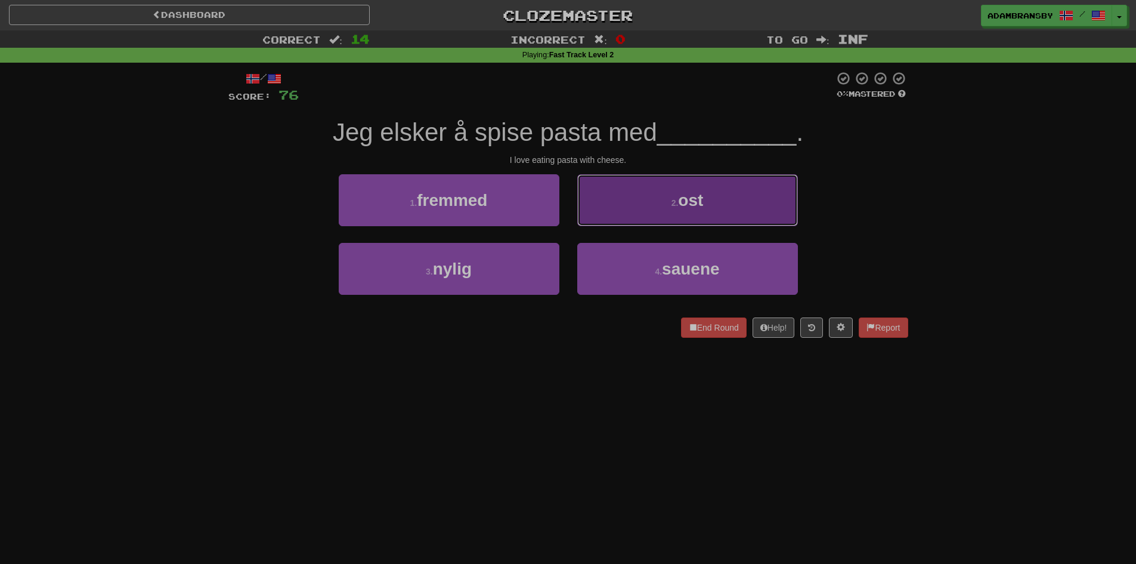
click at [664, 199] on button "2 . ost" at bounding box center [687, 200] width 221 height 52
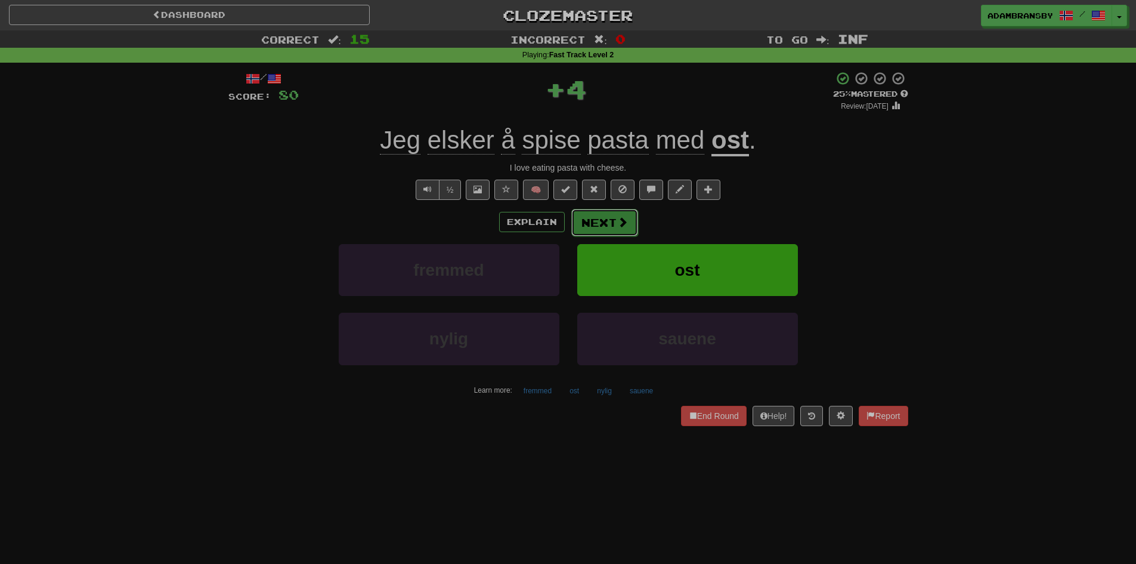
click at [626, 211] on button "Next" at bounding box center [604, 222] width 67 height 27
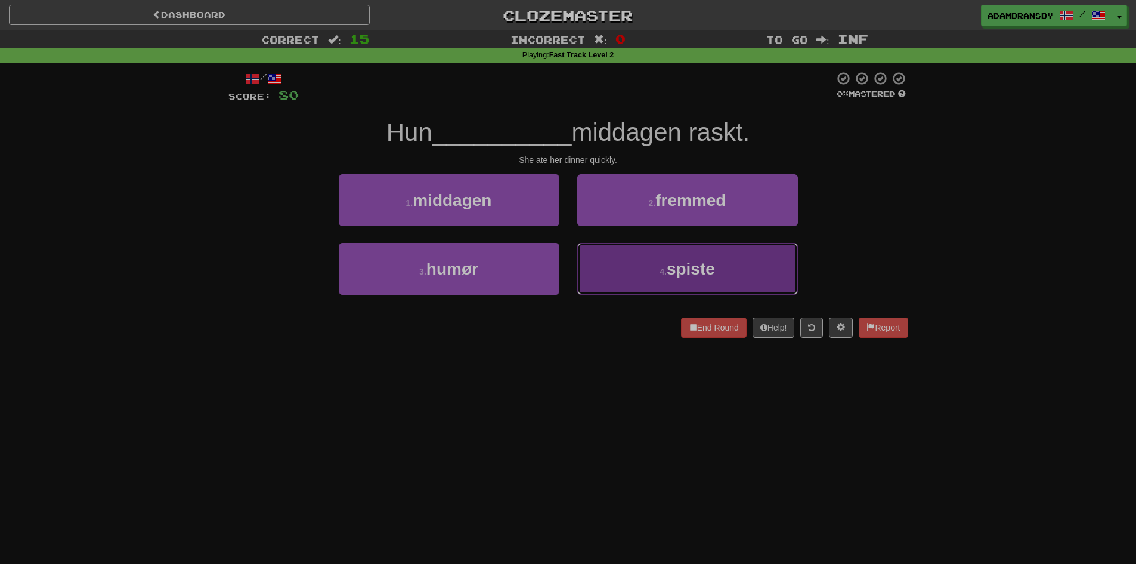
click at [640, 261] on button "4 . spiste" at bounding box center [687, 269] width 221 height 52
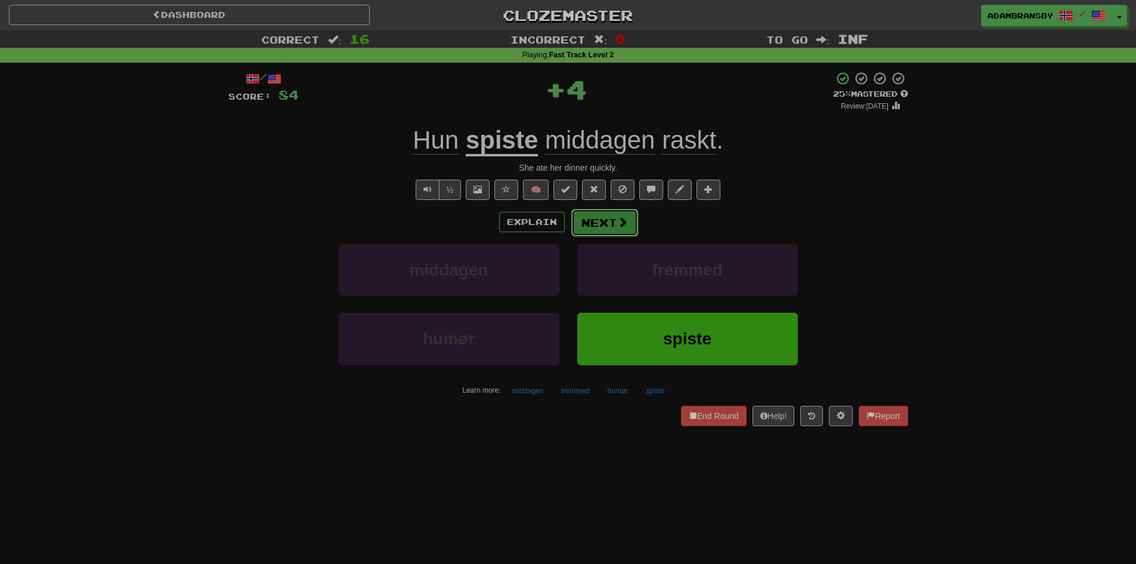
click at [614, 219] on button "Next" at bounding box center [604, 222] width 67 height 27
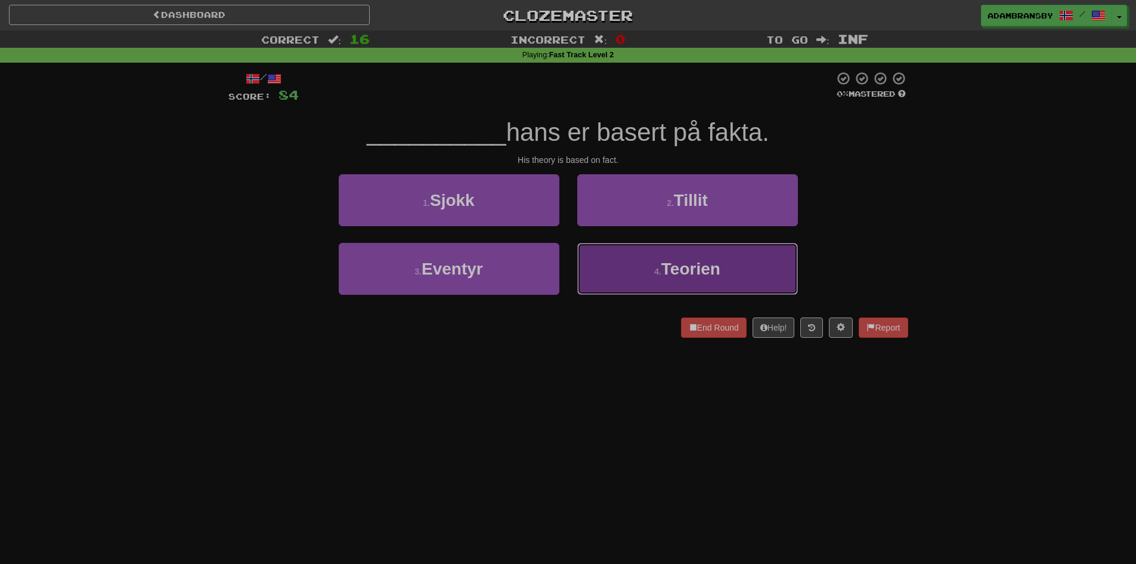
click at [652, 265] on button "4 . Teorien" at bounding box center [687, 269] width 221 height 52
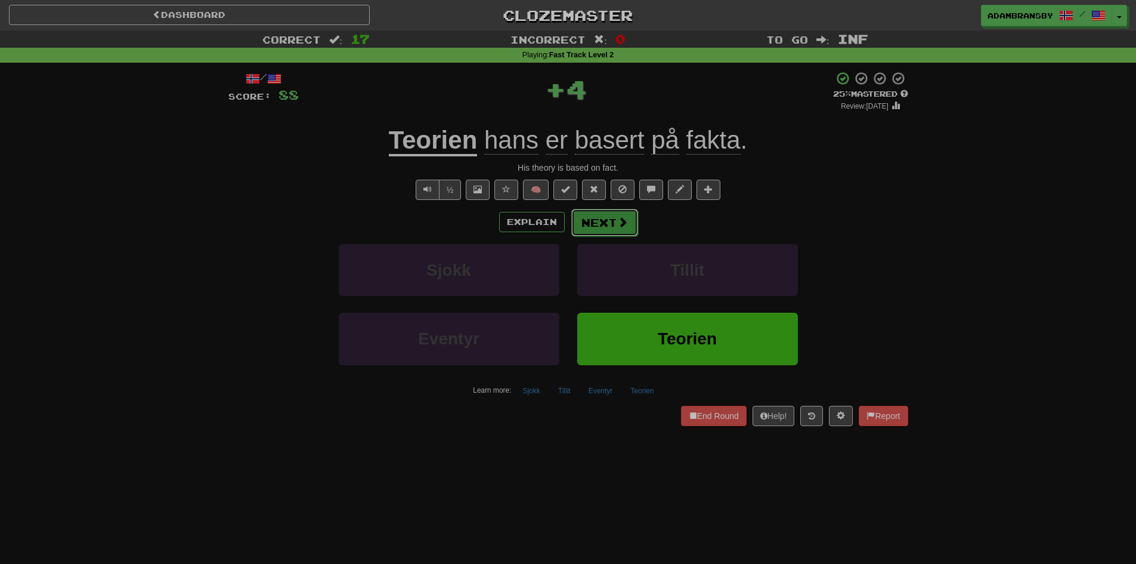
click at [607, 228] on button "Next" at bounding box center [604, 222] width 67 height 27
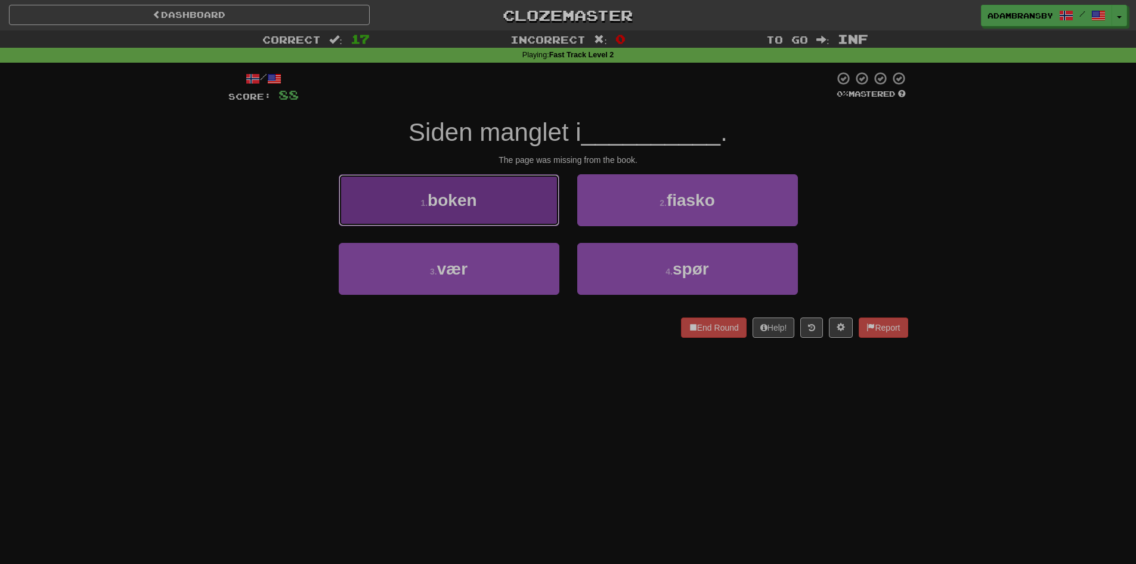
click at [544, 202] on button "1 . boken" at bounding box center [449, 200] width 221 height 52
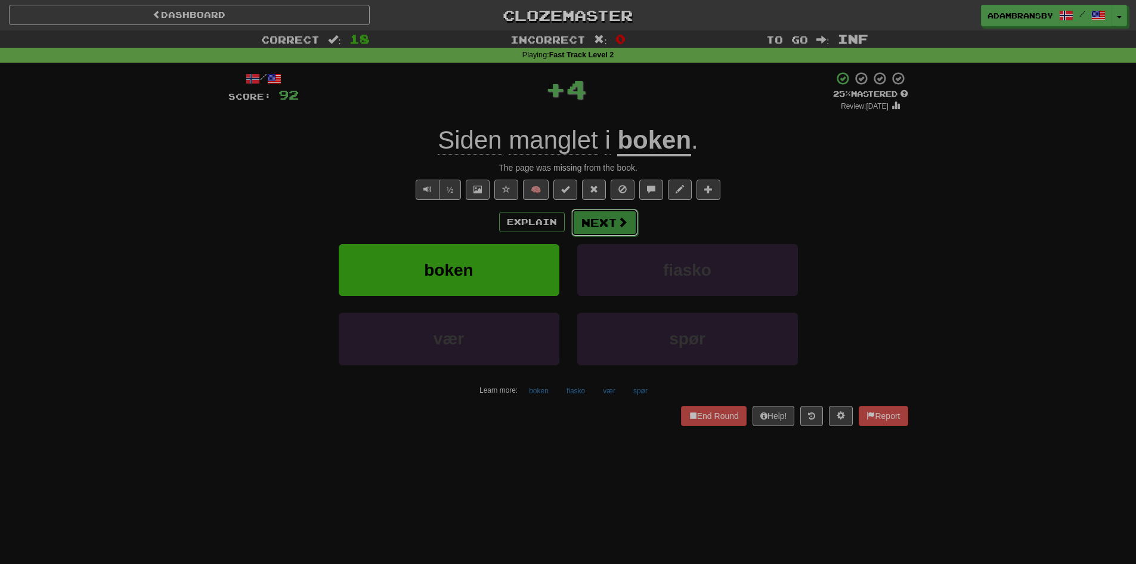
click at [629, 225] on button "Next" at bounding box center [604, 222] width 67 height 27
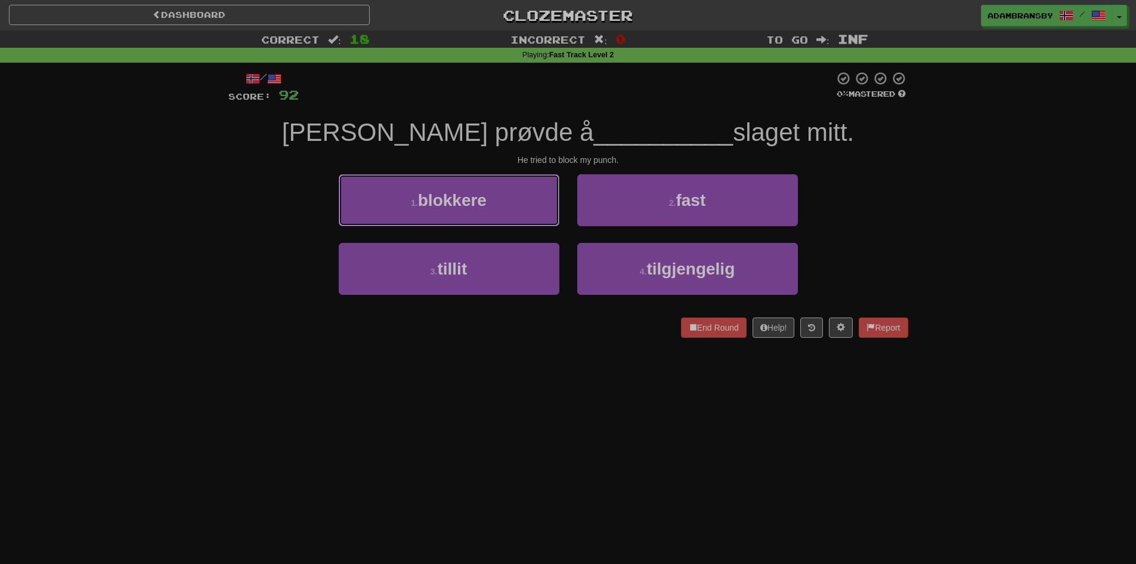
drag, startPoint x: 518, startPoint y: 192, endPoint x: 551, endPoint y: 200, distance: 33.8
click at [519, 195] on button "1 . blokkere" at bounding box center [449, 200] width 221 height 52
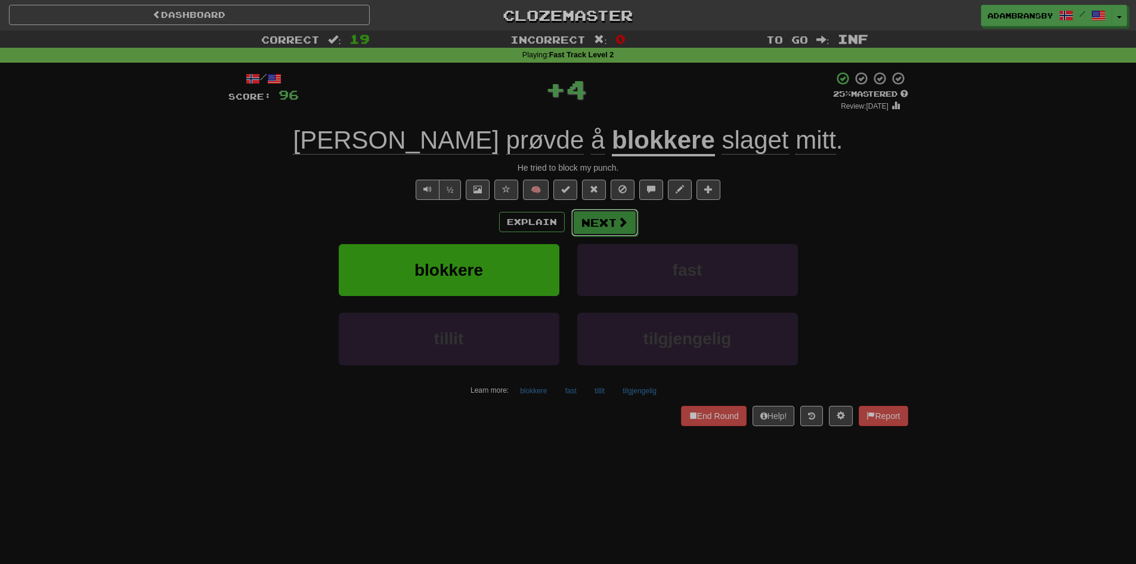
click at [598, 213] on button "Next" at bounding box center [604, 222] width 67 height 27
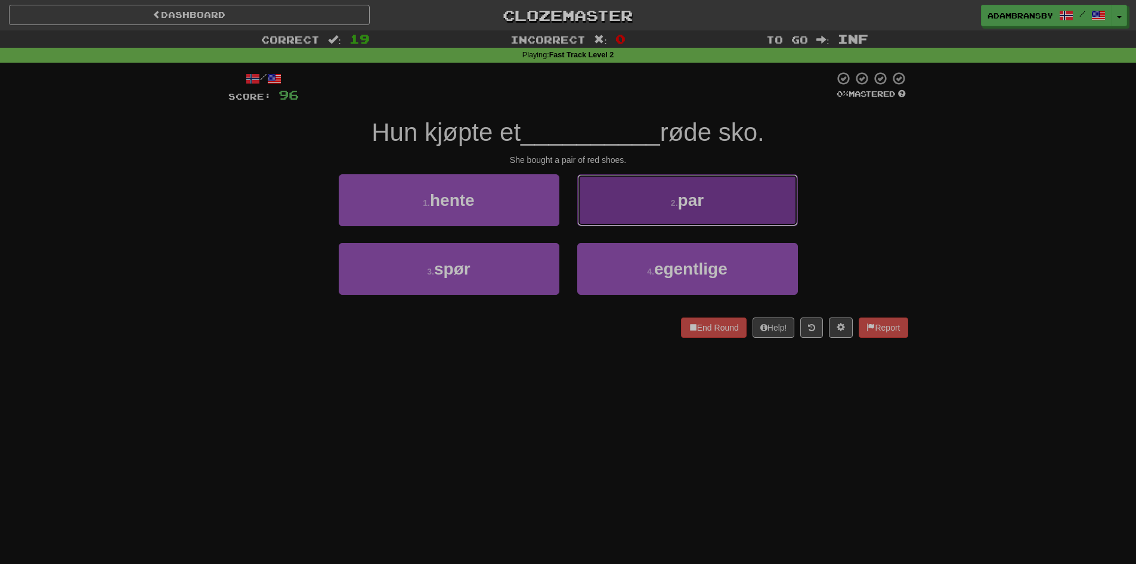
click at [621, 203] on button "2 . par" at bounding box center [687, 200] width 221 height 52
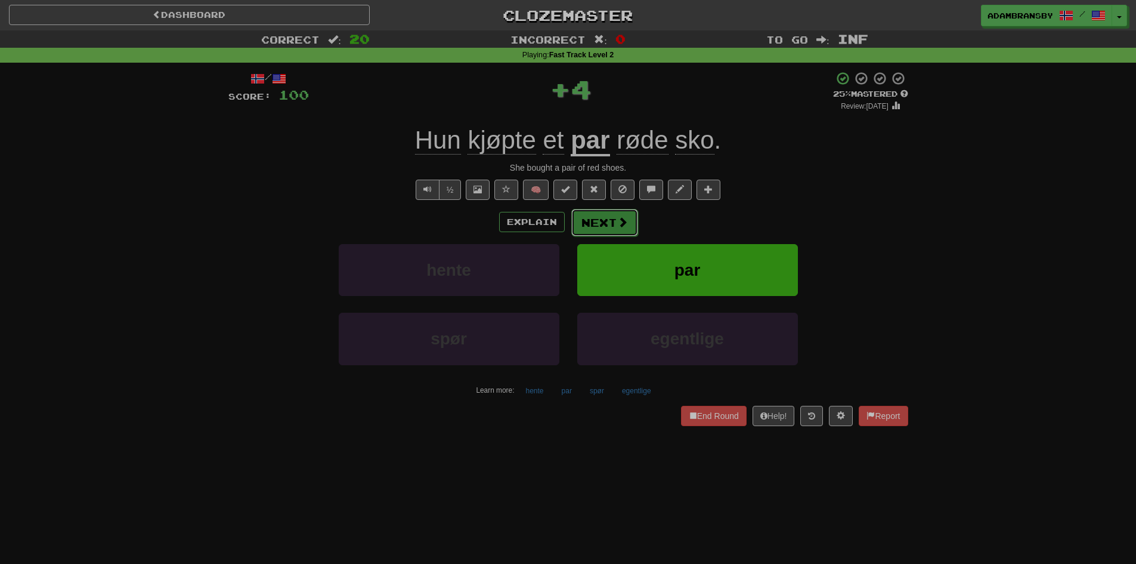
click at [600, 219] on button "Next" at bounding box center [604, 222] width 67 height 27
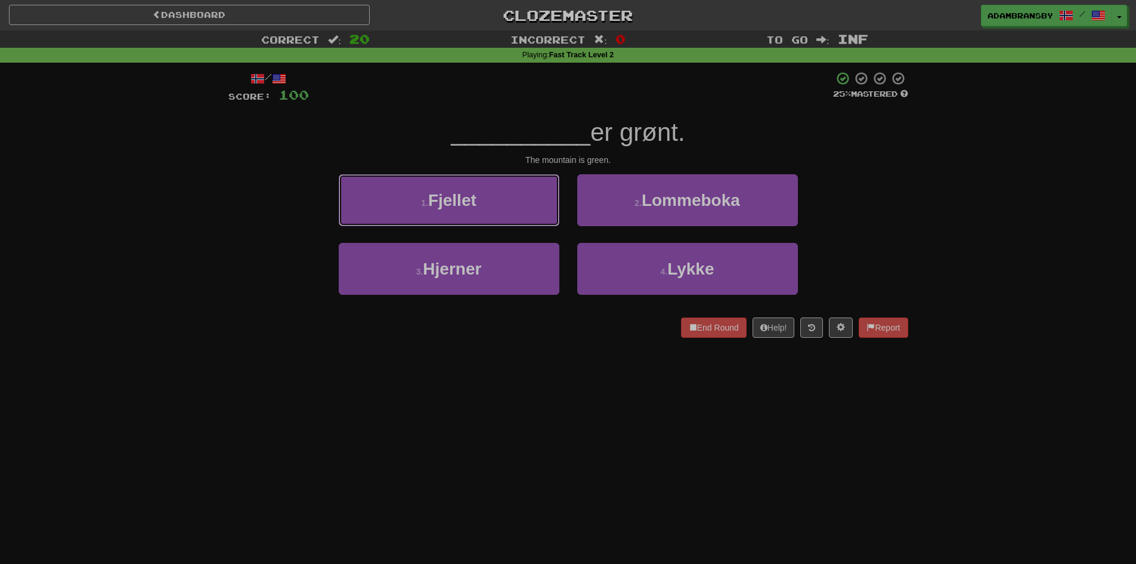
drag, startPoint x: 523, startPoint y: 198, endPoint x: 562, endPoint y: 202, distance: 38.9
click at [527, 201] on button "1 . Fjellet" at bounding box center [449, 200] width 221 height 52
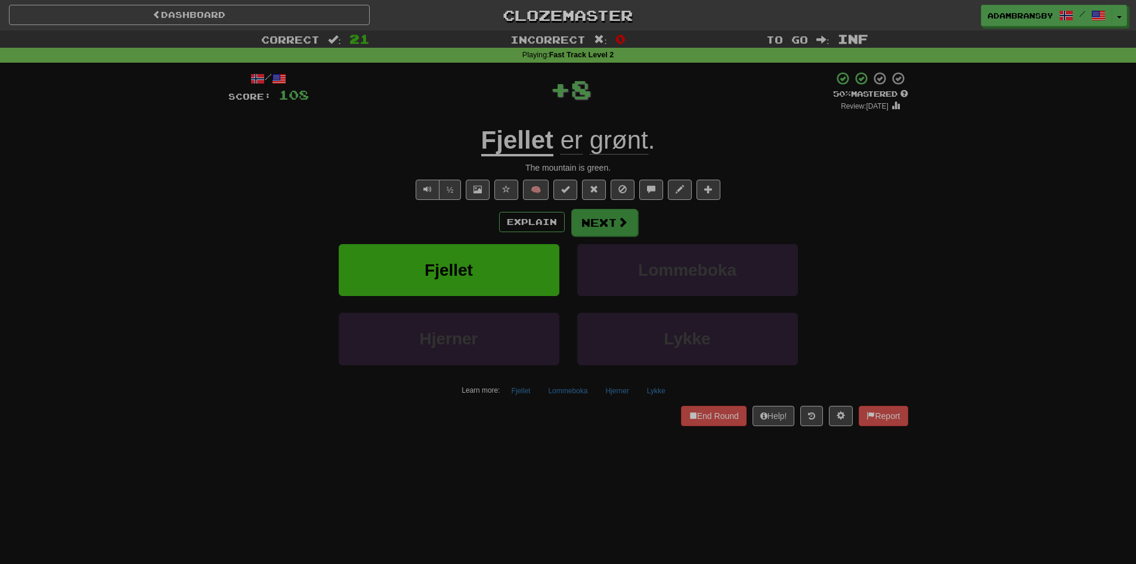
click at [613, 209] on div "/ Score: 108 + 8 50 % Mastered Review: [DATE] Fjellet er grønt . The mountain i…" at bounding box center [568, 248] width 680 height 354
click at [613, 211] on button "Next" at bounding box center [604, 222] width 67 height 27
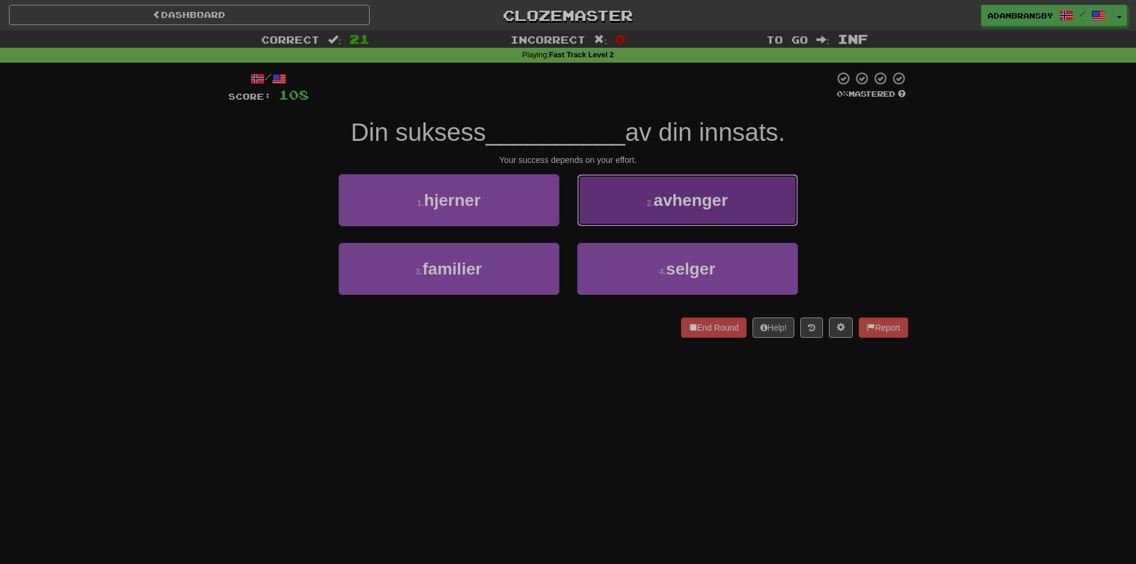
click at [655, 208] on span "avhenger" at bounding box center [691, 200] width 75 height 18
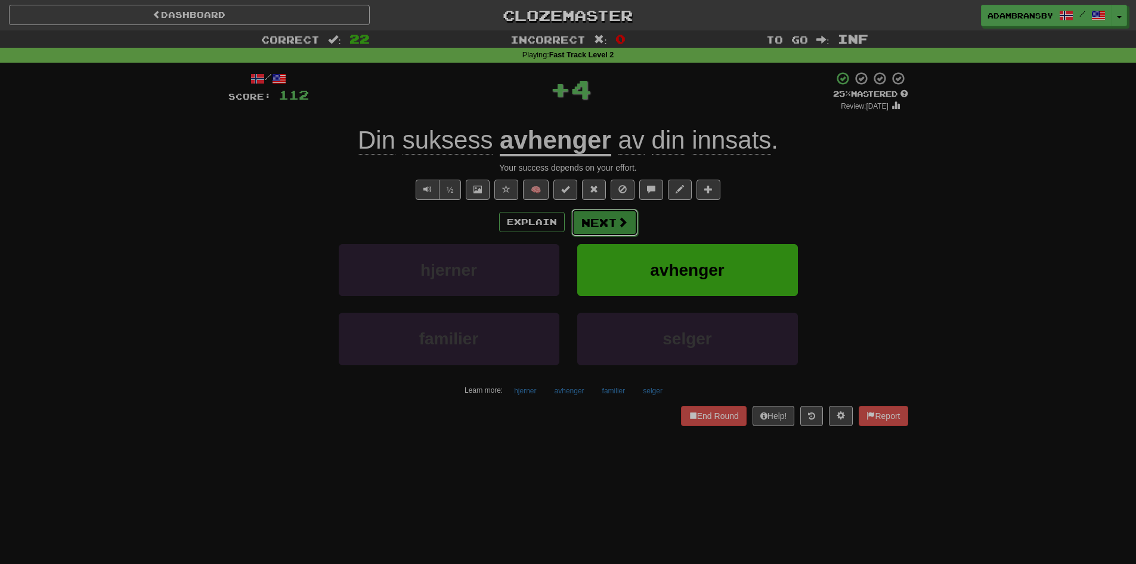
click at [611, 219] on button "Next" at bounding box center [604, 222] width 67 height 27
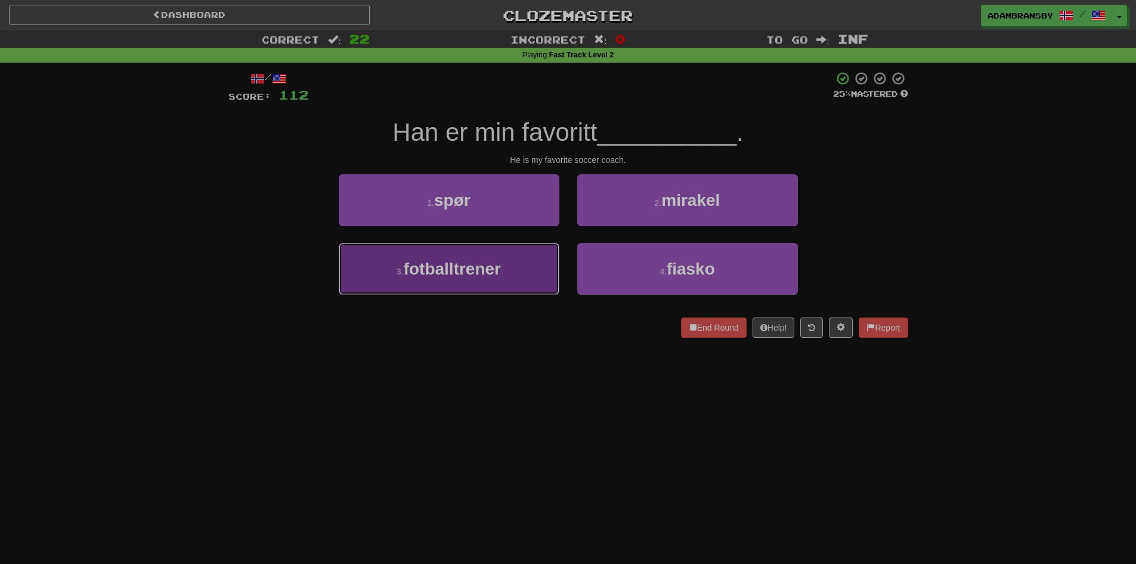
click at [472, 270] on span "fotballtrener" at bounding box center [452, 268] width 97 height 18
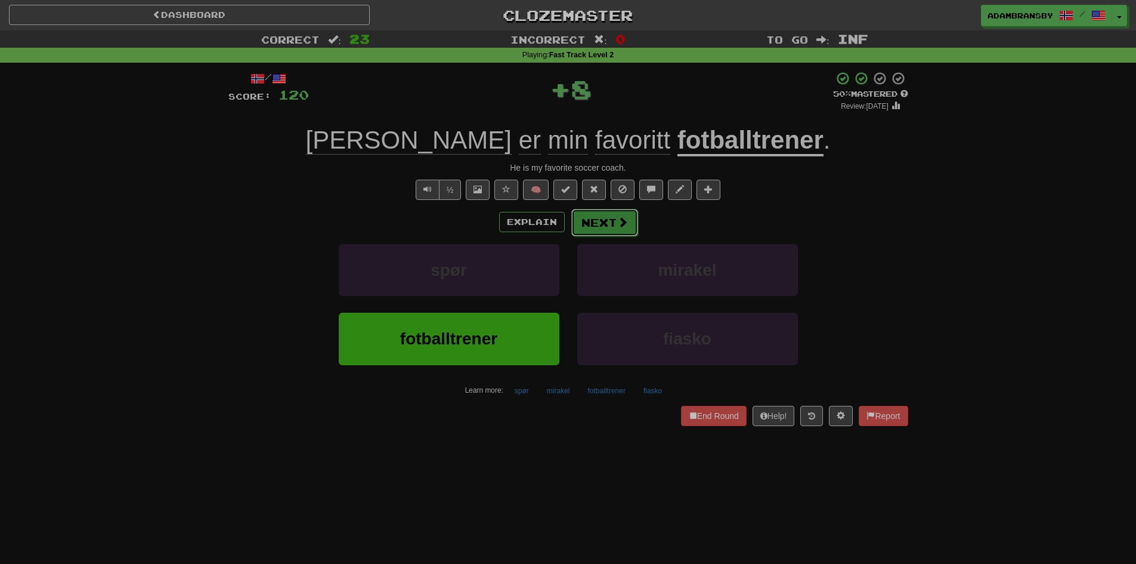
click at [587, 217] on button "Next" at bounding box center [604, 222] width 67 height 27
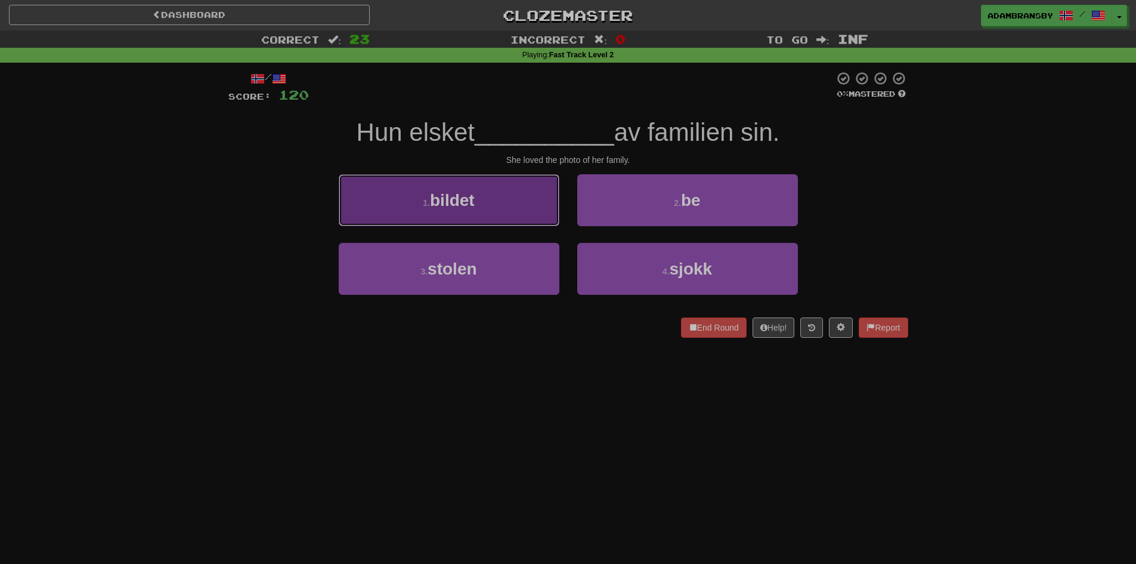
click at [535, 206] on button "1 . bildet" at bounding box center [449, 200] width 221 height 52
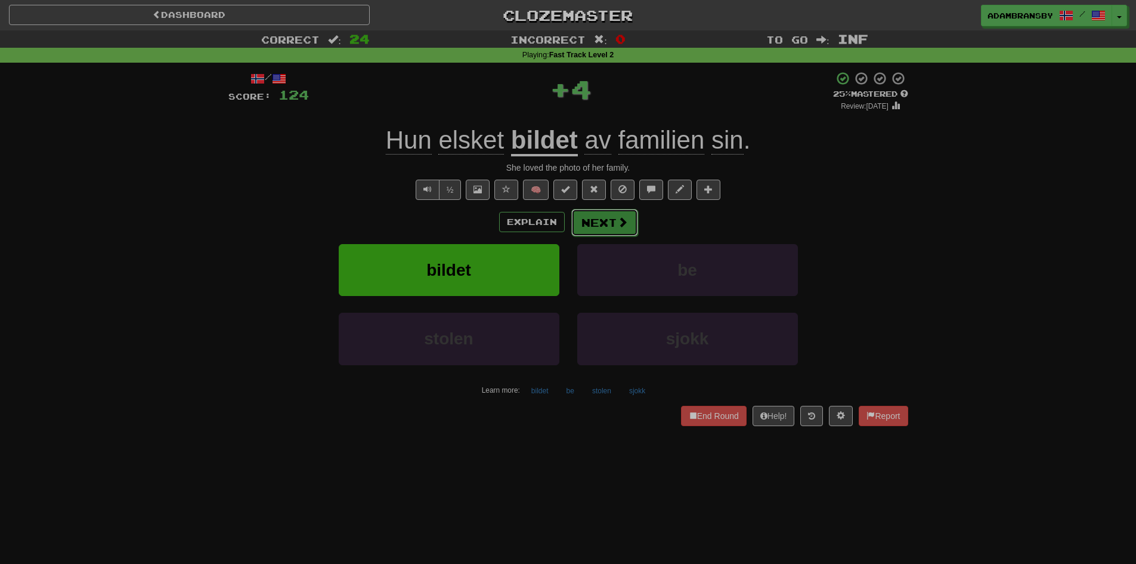
click at [610, 220] on button "Next" at bounding box center [604, 222] width 67 height 27
